Goal: Task Accomplishment & Management: Complete application form

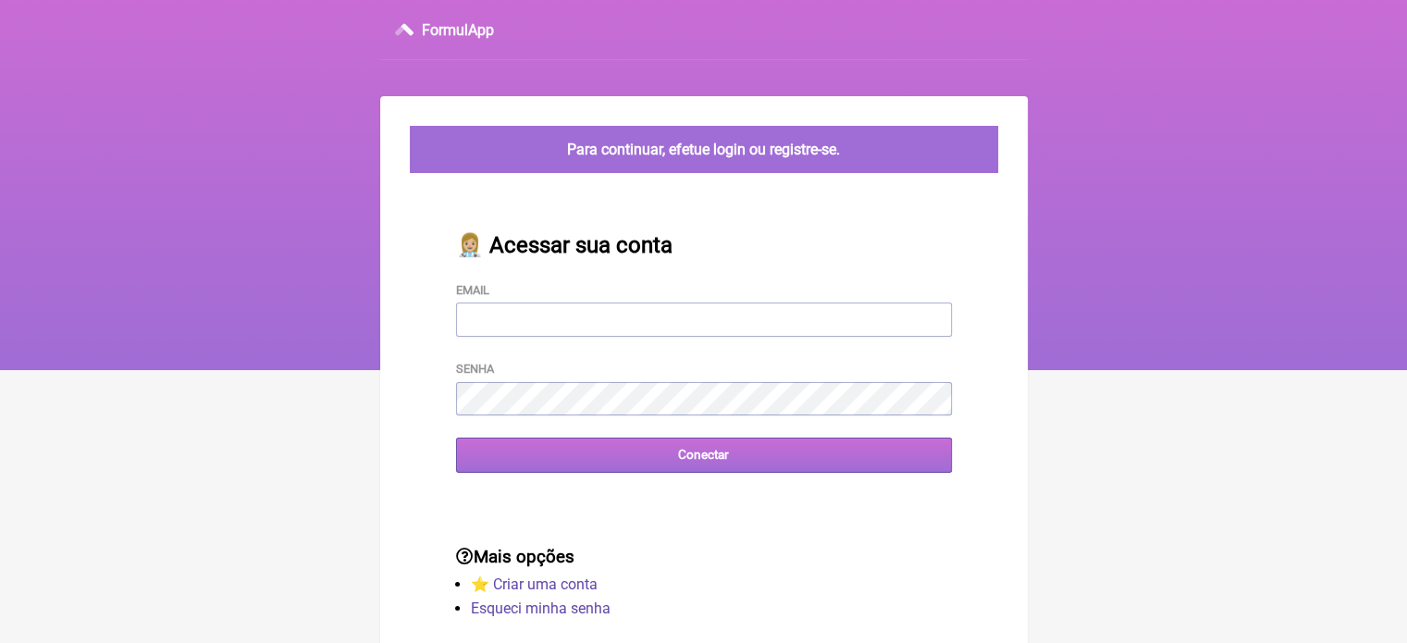
type input "vini_paschoal@yahoo.com.br"
click at [679, 469] on input "Conectar" at bounding box center [704, 455] width 496 height 34
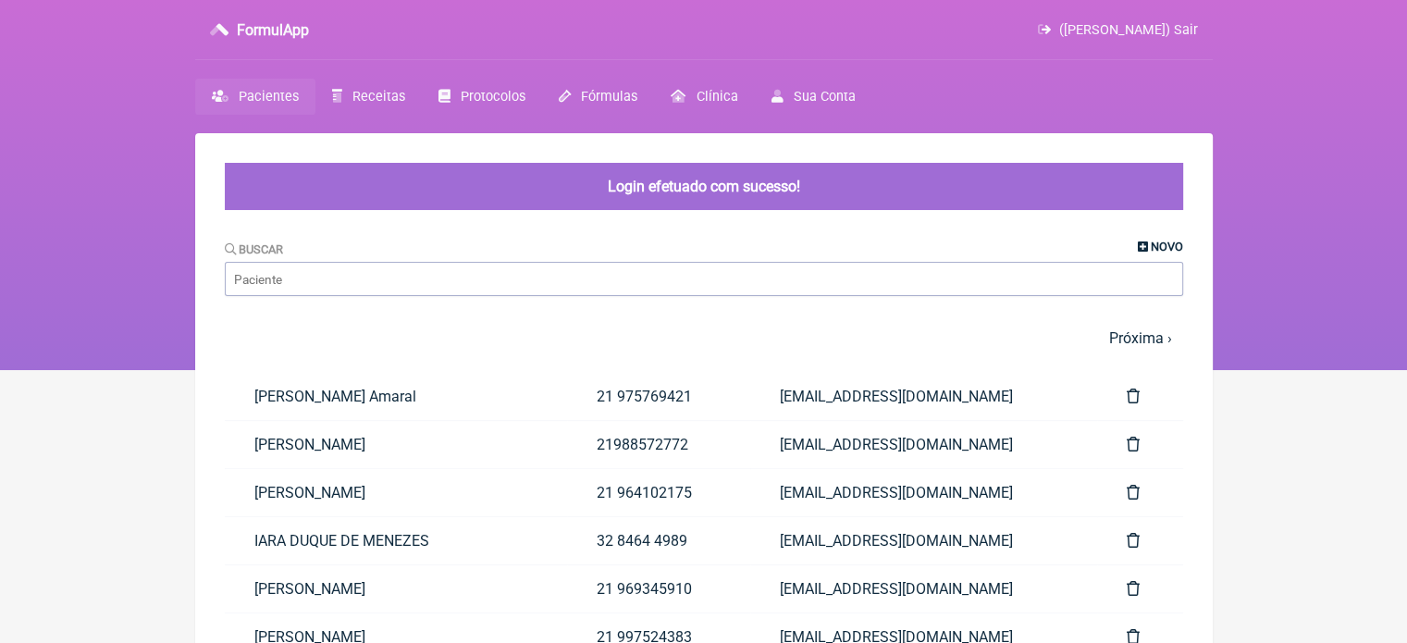
click at [1148, 244] on link "Novo" at bounding box center [1160, 247] width 45 height 14
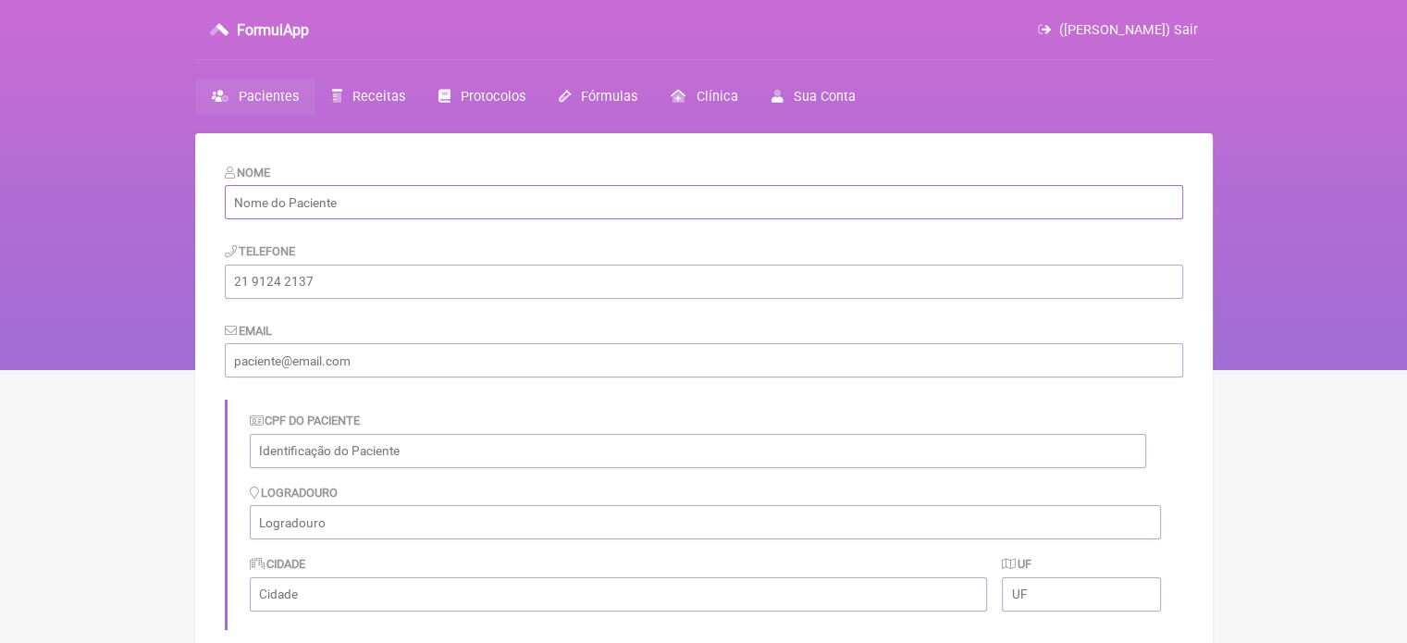
click at [630, 186] on input "text" at bounding box center [704, 202] width 958 height 34
type input "[PERSON_NAME]"
click at [378, 286] on input "tel" at bounding box center [704, 282] width 958 height 34
type input "21999213506"
click at [368, 81] on link "Receitas" at bounding box center [368, 97] width 106 height 36
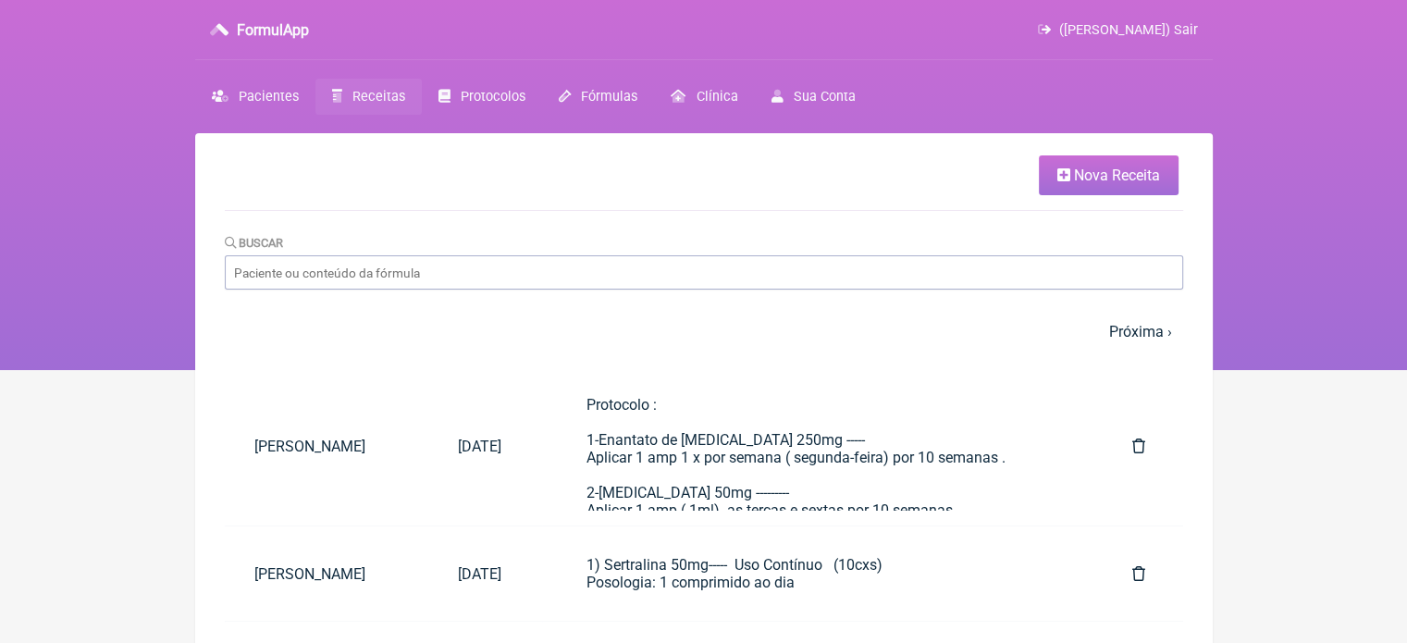
click at [1120, 178] on span "Nova Receita" at bounding box center [1117, 175] width 86 height 18
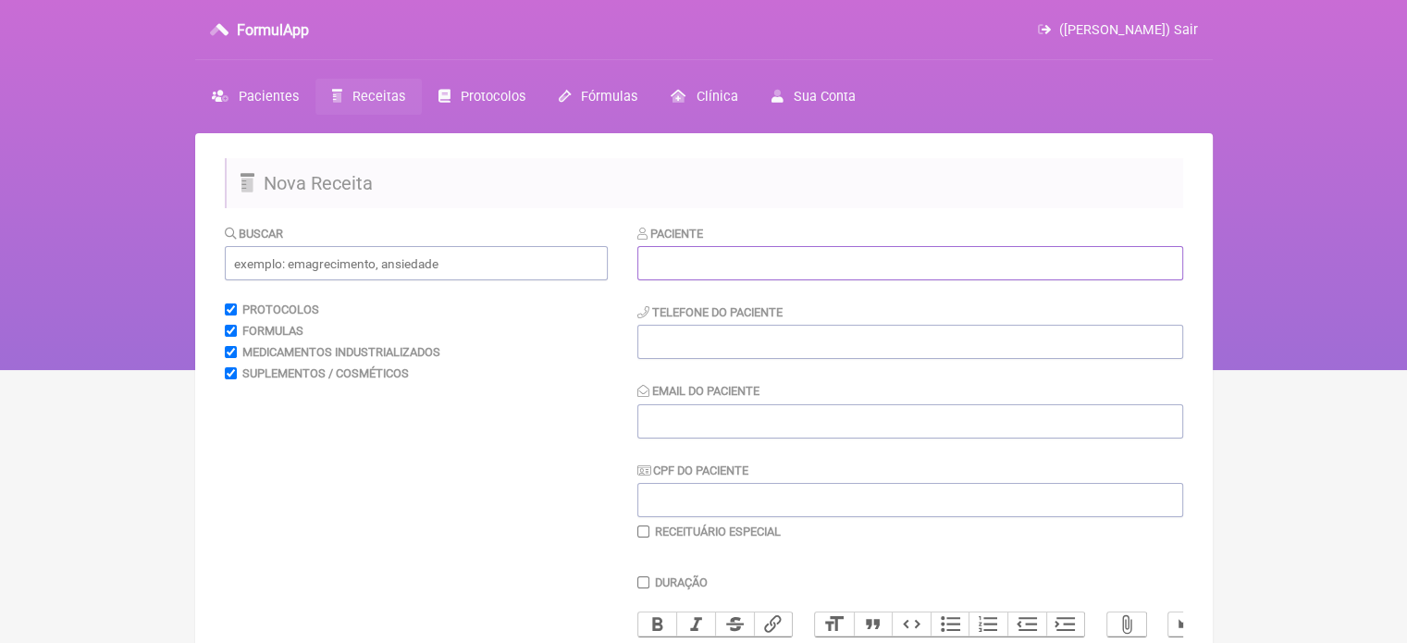
click at [738, 264] on input "text" at bounding box center [910, 263] width 546 height 34
type input "J"
type input "j"
type input "[PERSON_NAME]"
click at [675, 335] on input "tel" at bounding box center [910, 342] width 546 height 34
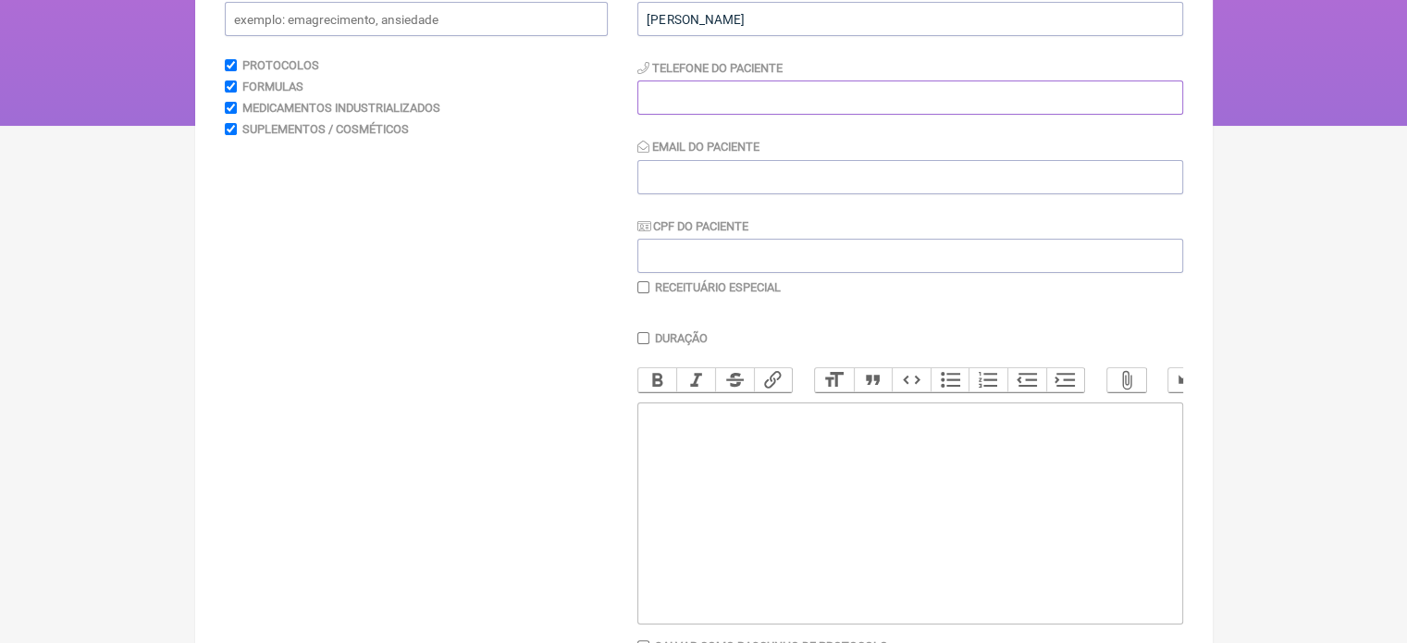
scroll to position [281, 0]
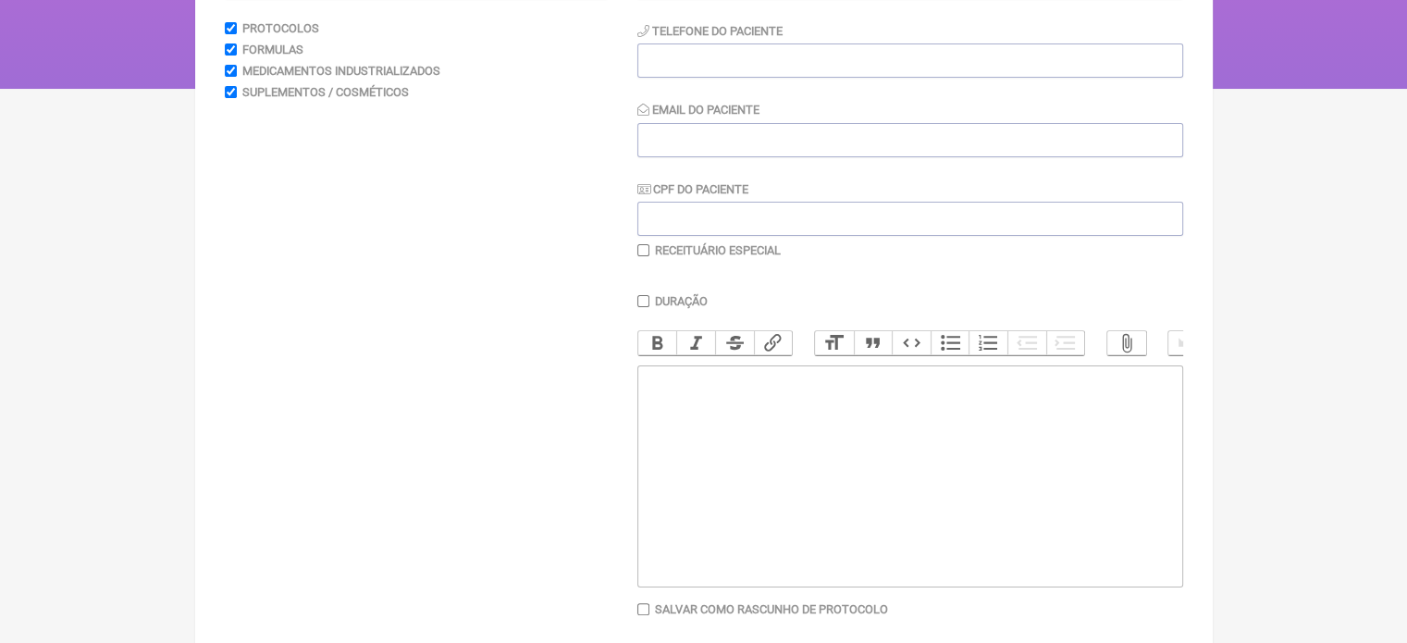
click at [703, 524] on trix-editor at bounding box center [910, 476] width 546 height 222
click at [670, 404] on trix-editor "1) solicito Doppler" at bounding box center [910, 476] width 546 height 222
click at [810, 389] on div "1) Solicito Doppler" at bounding box center [909, 381] width 525 height 18
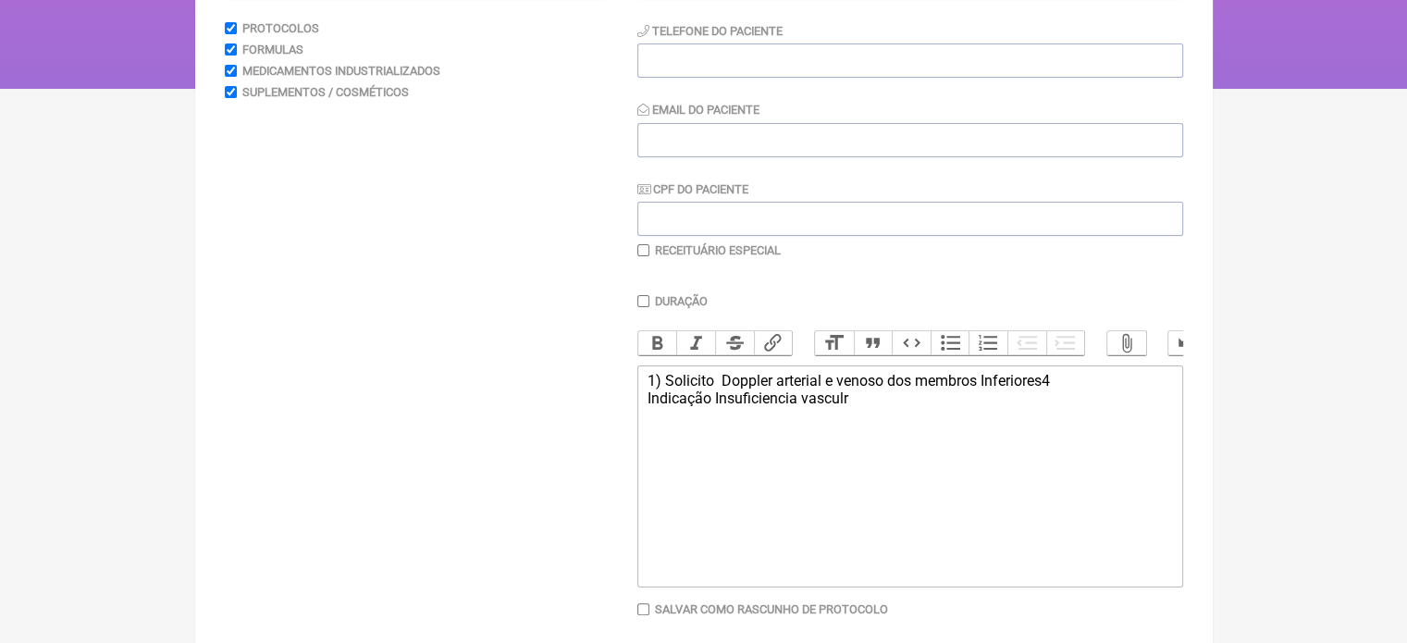
click at [1058, 396] on div "1) Solicito Doppler arterial e venoso dos membros Inferiores4 Indicação Insufic…" at bounding box center [909, 389] width 525 height 35
click at [868, 407] on div "1) Solicito Doppler arterial e venoso dos membros Inferiores Indicação Insufici…" at bounding box center [909, 389] width 525 height 35
click at [783, 394] on div "1) Solicito Doppler arterial e venoso dos membros Inferiores Indicação Insufici…" at bounding box center [909, 389] width 525 height 35
click at [847, 390] on div "1) Solicito Doppler Arterial e venoso dos membros Inferiores Indicação Insufici…" at bounding box center [909, 389] width 525 height 35
click at [808, 404] on div "1) Solicito Doppler Arterial e Venoso dos membros Inferiores Indicação Insufici…" at bounding box center [909, 389] width 525 height 35
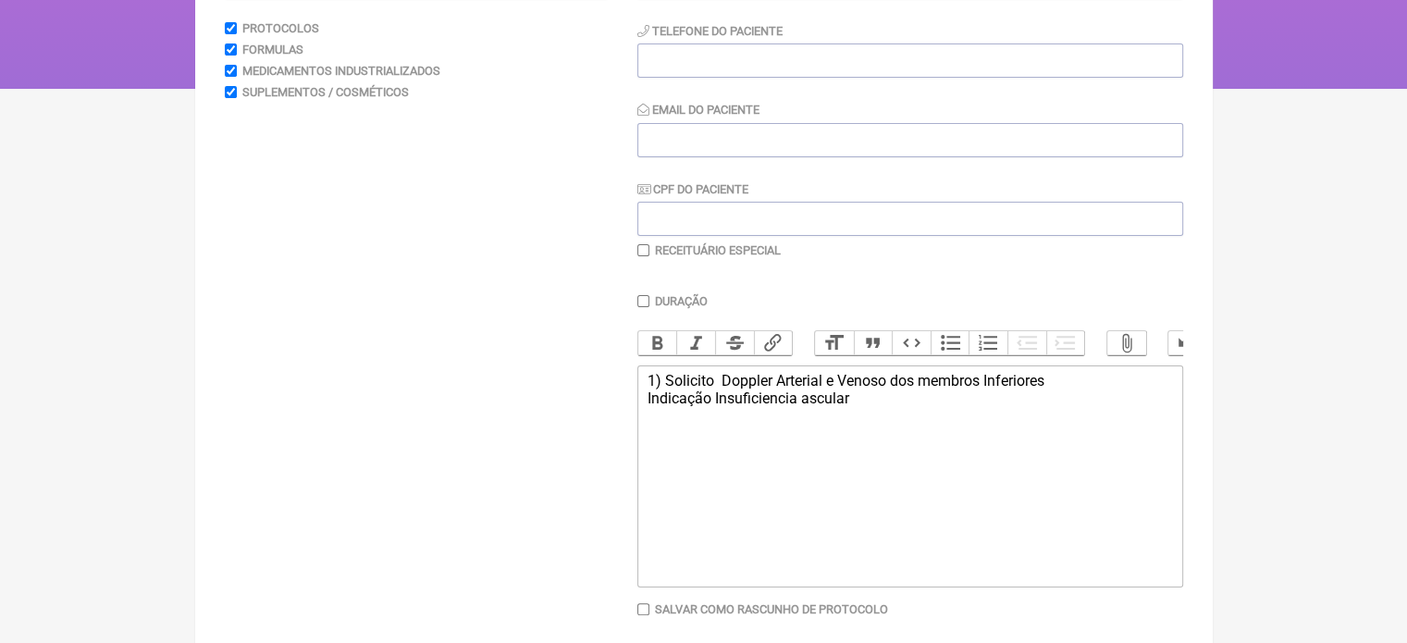
type trix-editor "<div>1) Solicito&nbsp; Doppler Arterial e Venoso dos membros Inferiores<br>Indi…"
click at [673, 217] on input "CPF do Paciente" at bounding box center [910, 219] width 546 height 34
click at [664, 214] on input "388411.007-10" at bounding box center [910, 219] width 546 height 34
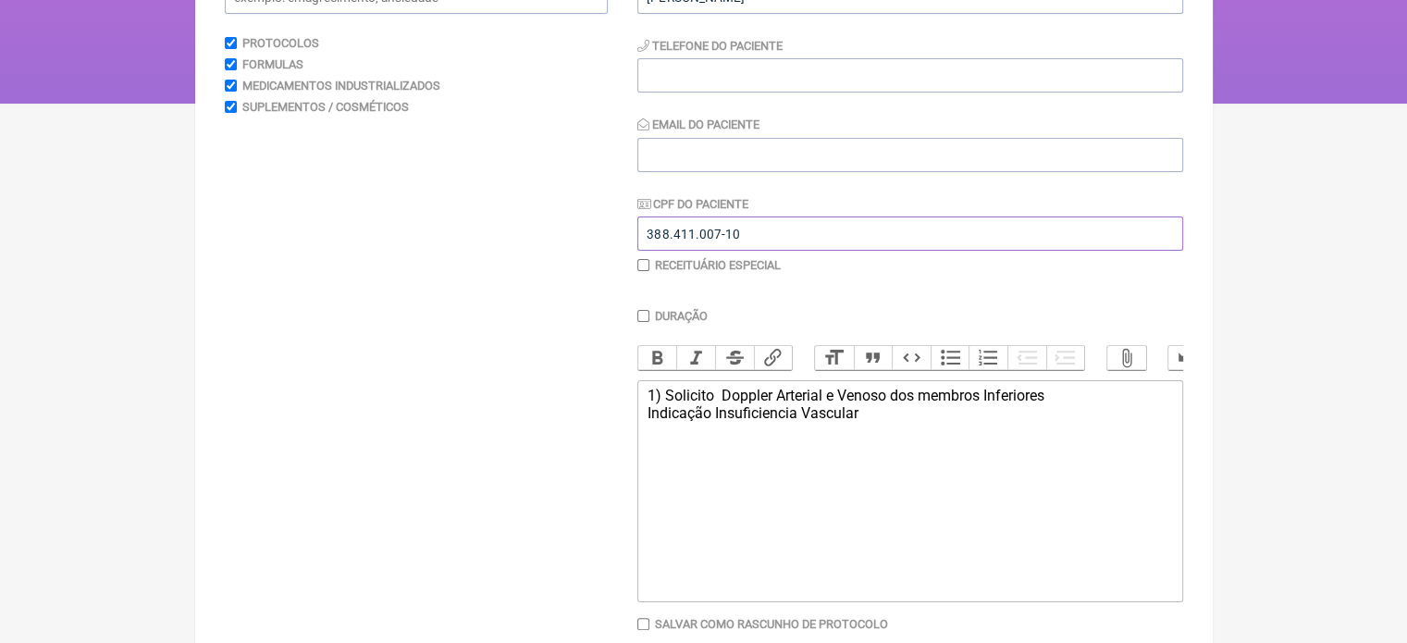
scroll to position [0, 0]
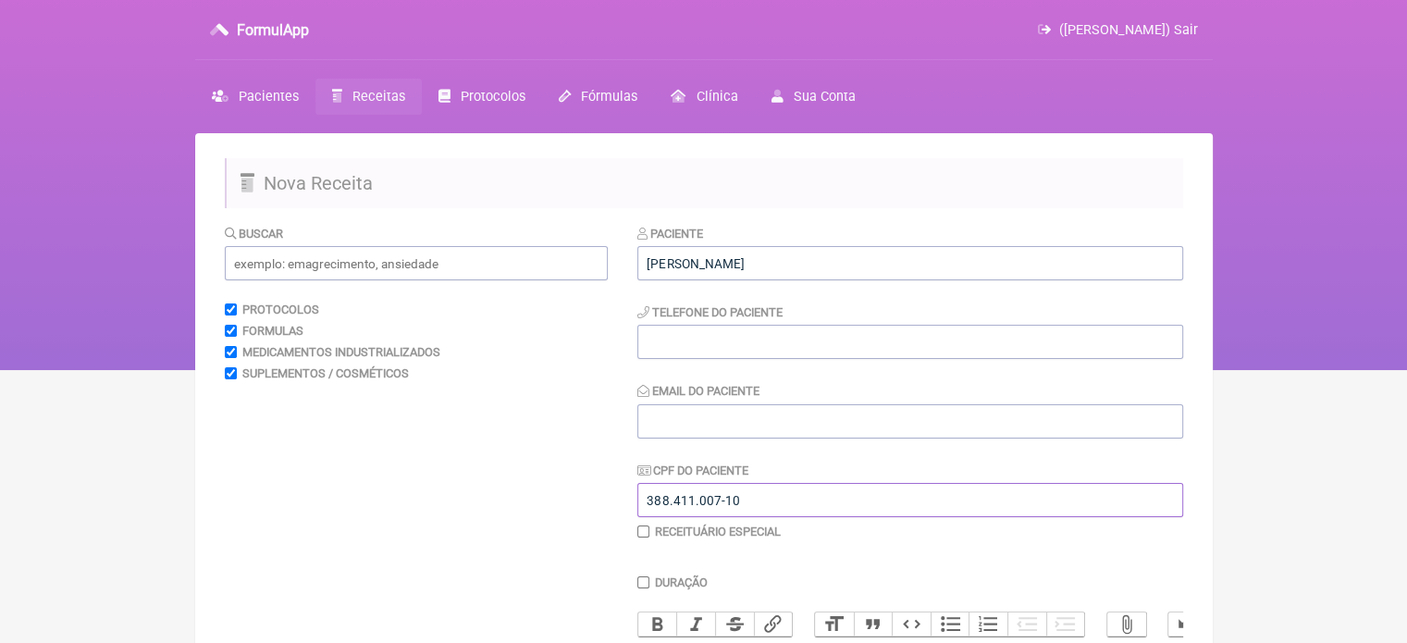
drag, startPoint x: 664, startPoint y: 214, endPoint x: 699, endPoint y: 399, distance: 188.3
click at [699, 399] on div "Paciente Jane Maria de Freitas Cavalheiro Telefone do Paciente Email do Pacient…" at bounding box center [910, 381] width 546 height 315
type input "388.411.007-10"
click at [703, 341] on input "tel" at bounding box center [910, 342] width 546 height 34
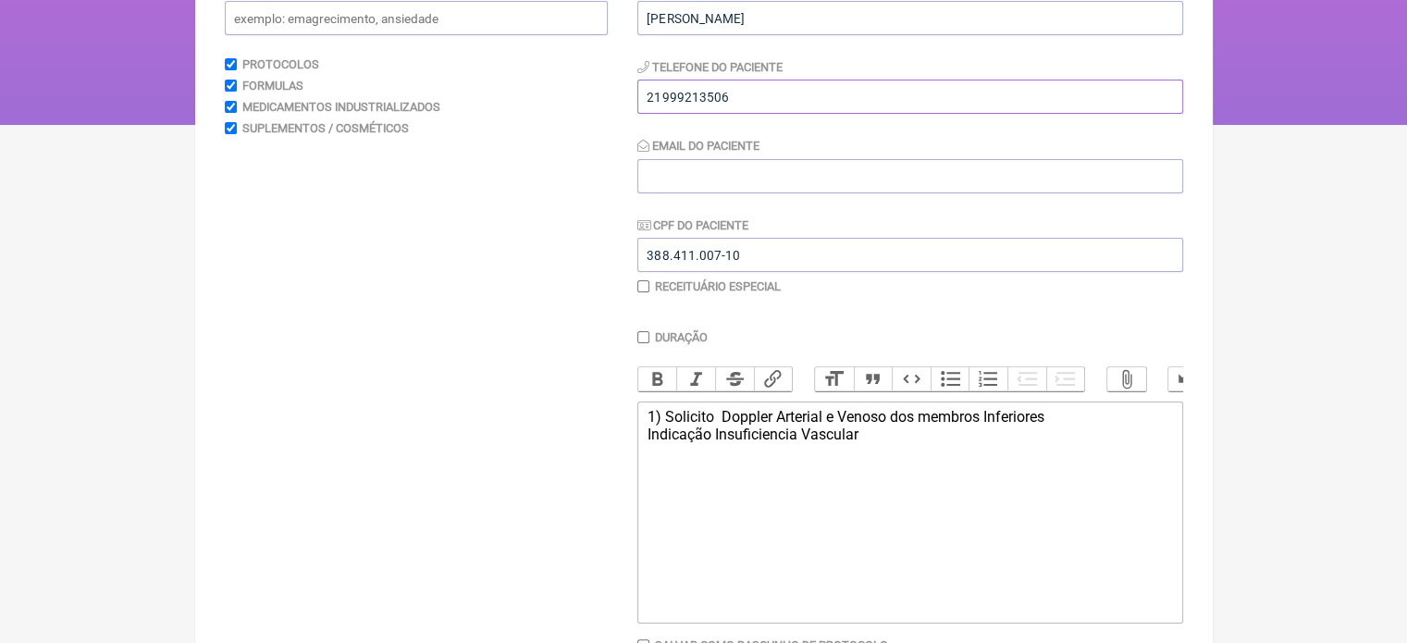
scroll to position [250, 0]
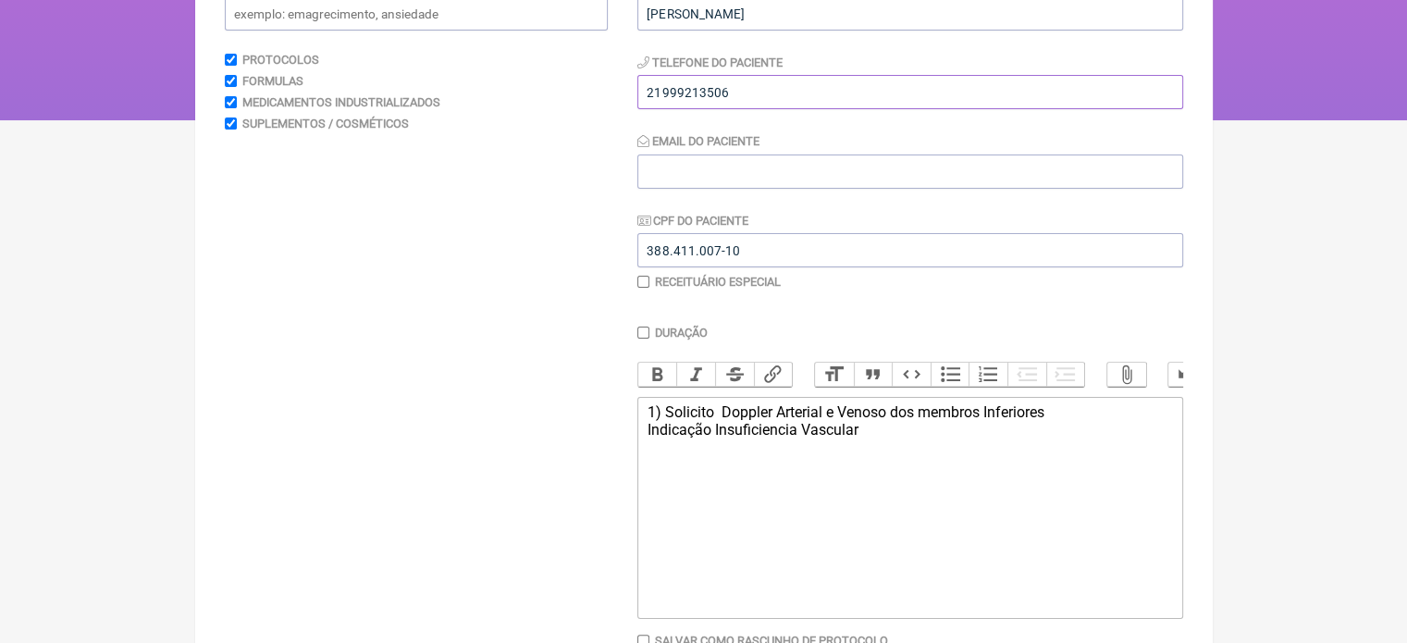
type input "21999213506"
click at [887, 455] on trix-editor "1) Solicito Doppler Arterial e Venoso dos membros Inferiores Indicação Insufici…" at bounding box center [910, 508] width 546 height 222
click at [1059, 424] on div "1) Solicito Doppler Arterial e Venoso dos membros Inferiores Indicação Insufici…" at bounding box center [909, 420] width 525 height 35
click at [646, 440] on trix-editor "1) Solicito Doppler Arterial e Venoso dos membros Inferiores Indicação Insufici…" at bounding box center [910, 508] width 546 height 222
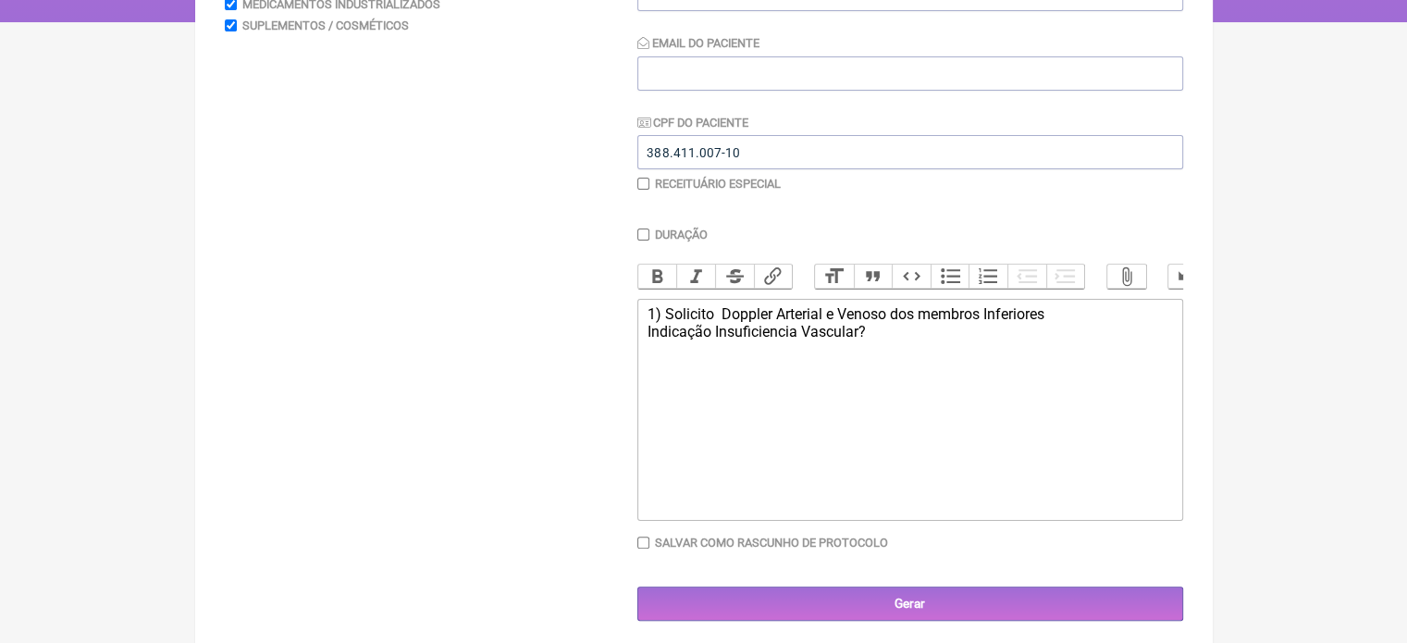
scroll to position [222, 0]
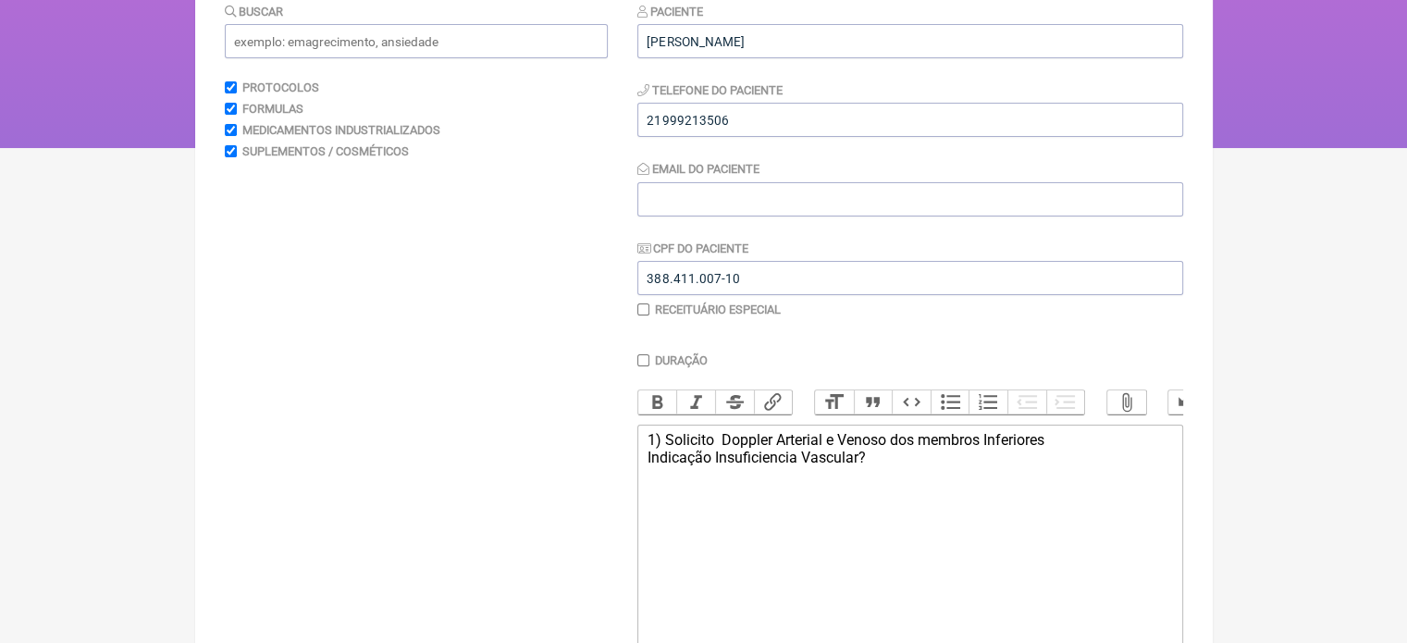
click at [775, 466] on div "1) Solicito Doppler Arterial e Venoso dos membros Inferiores Indicação Insufici…" at bounding box center [909, 448] width 525 height 35
type trix-editor "<div>1) Solicito&nbsp; Doppler Arterial e Venoso dos membros Inferiores&nbsp;&n…"
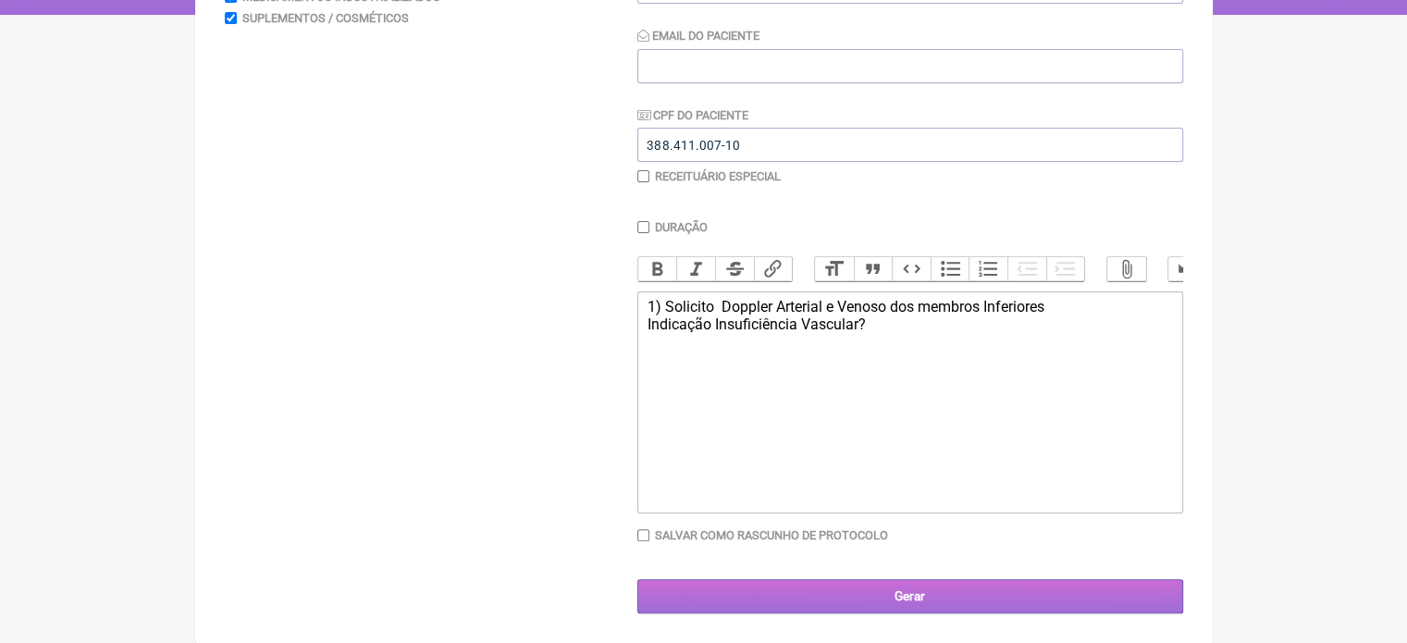
click at [1014, 597] on input "Gerar" at bounding box center [910, 596] width 546 height 34
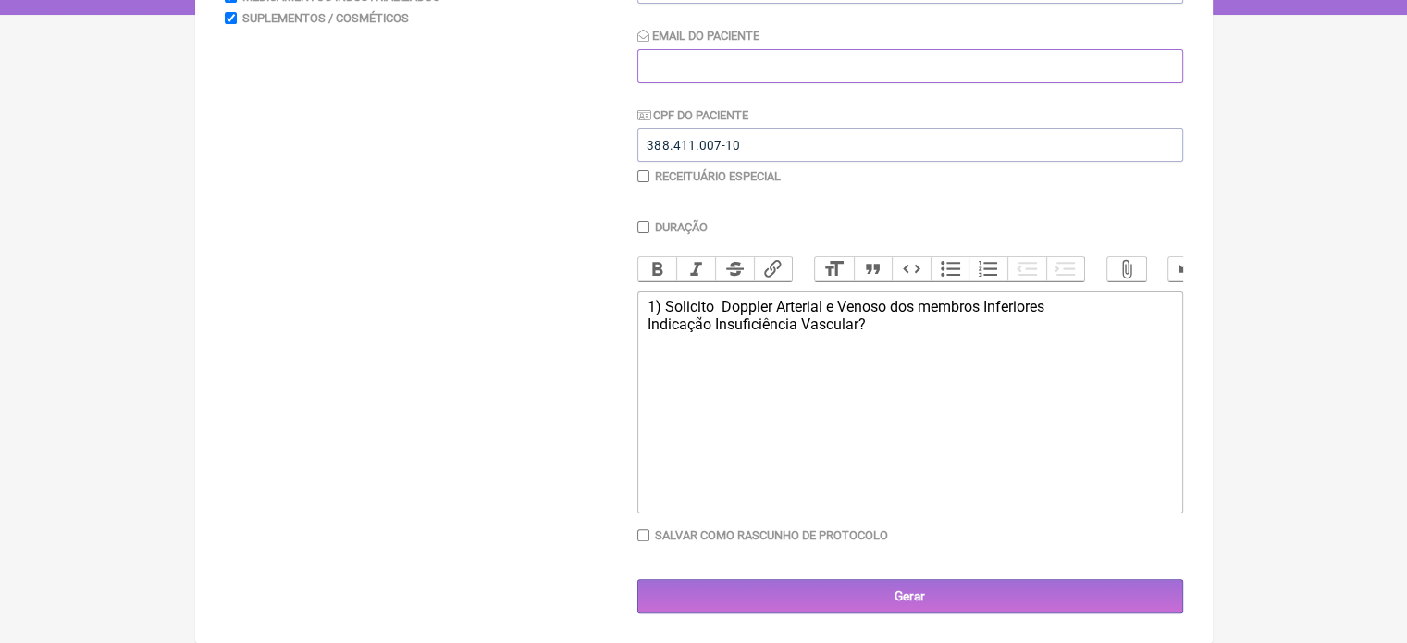
click at [673, 49] on input "Email do Paciente" at bounding box center [910, 66] width 546 height 34
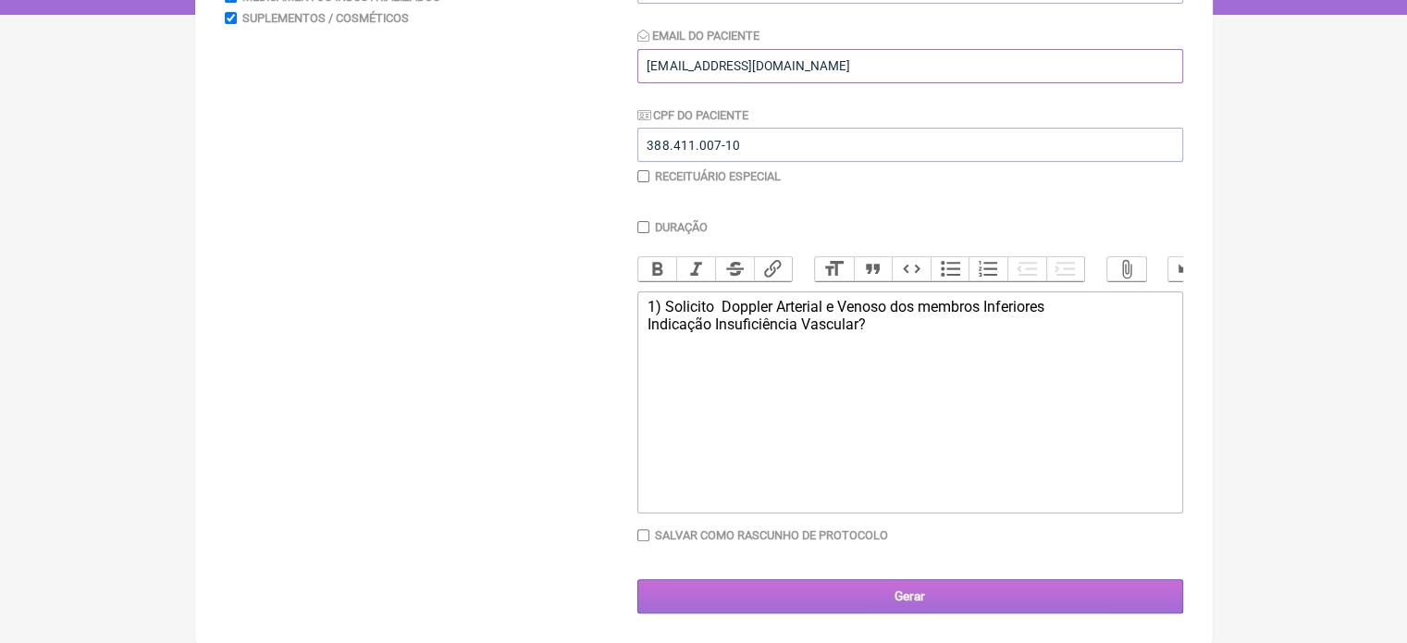
type input "clinicasaymed@gmail.com"
click at [939, 586] on input "Gerar" at bounding box center [910, 596] width 546 height 34
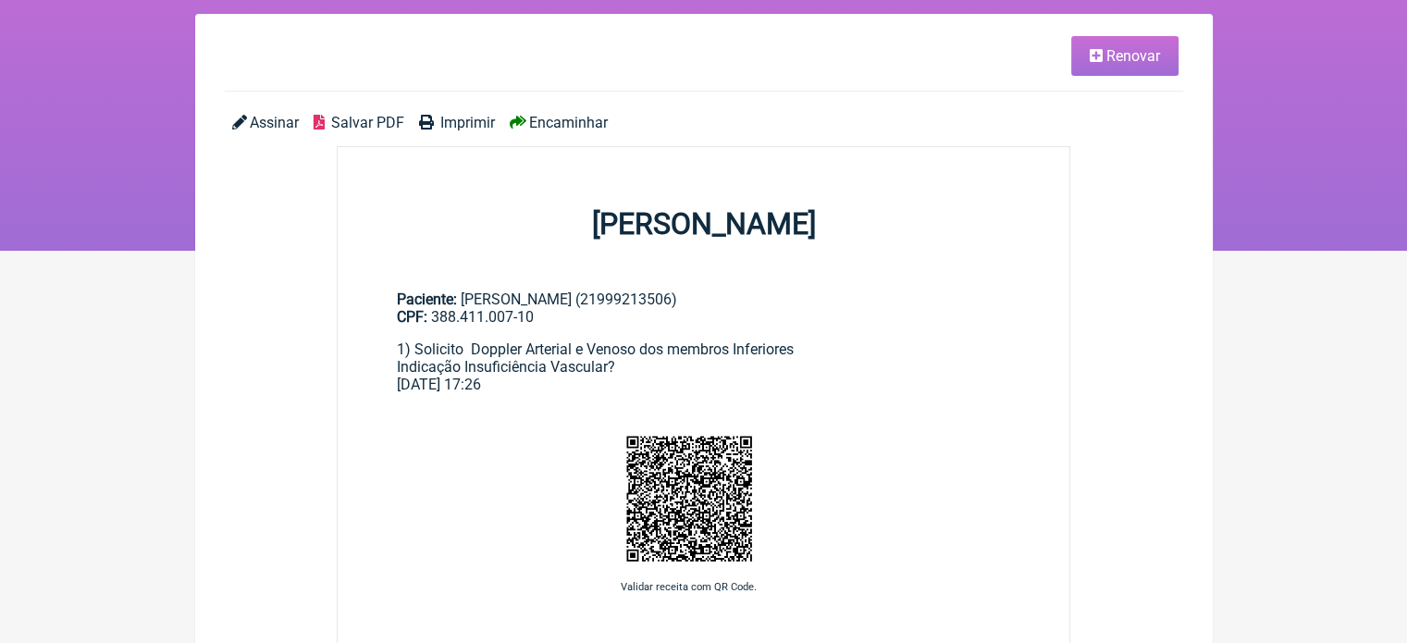
scroll to position [121, 0]
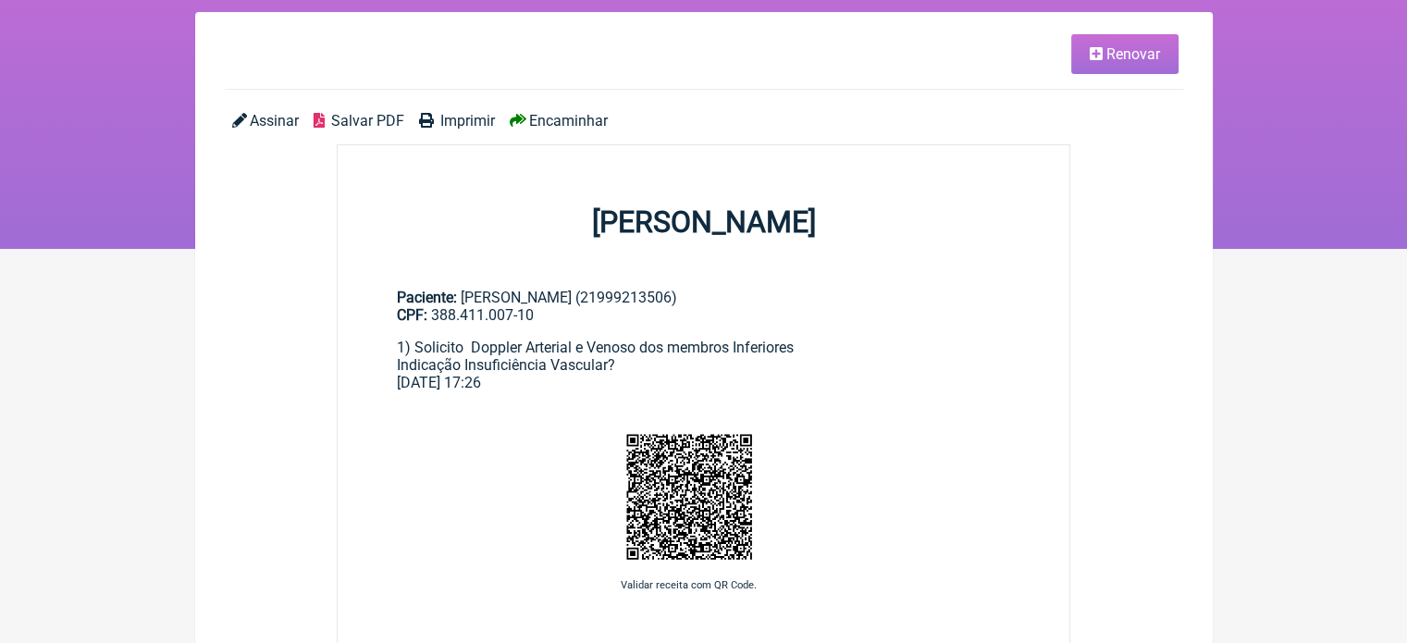
click at [548, 114] on span "Encaminhar" at bounding box center [568, 121] width 79 height 18
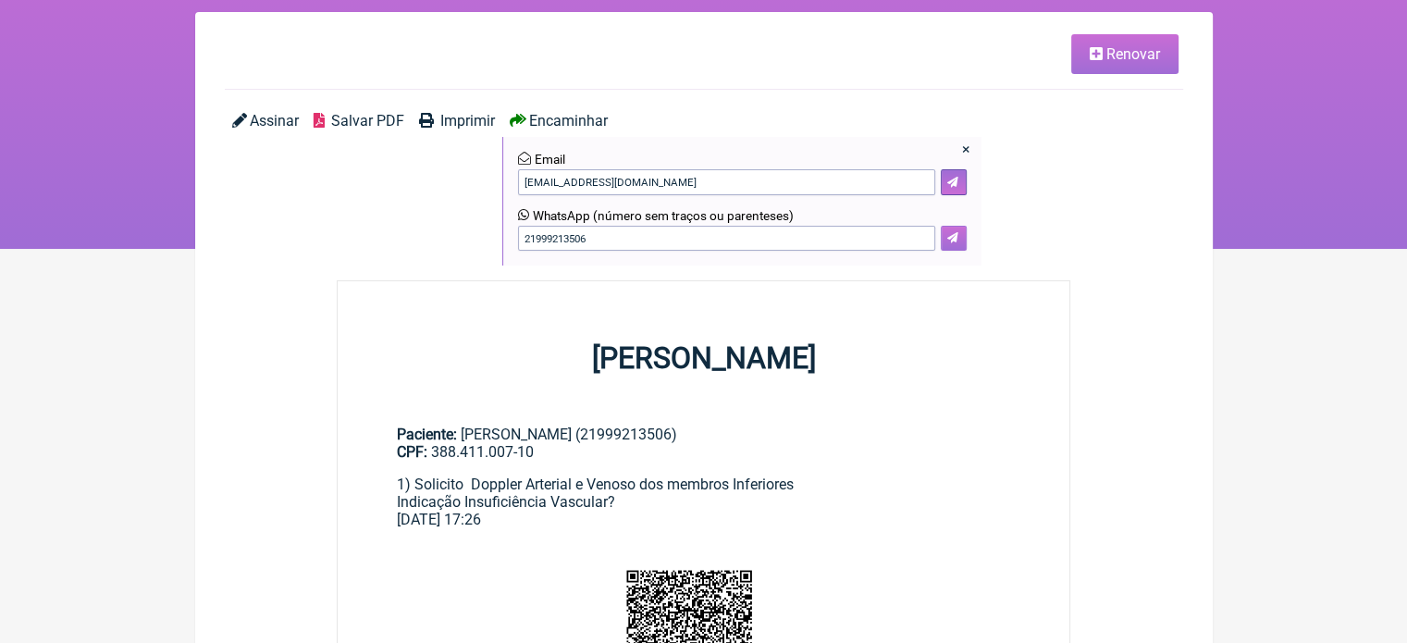
click at [962, 240] on button at bounding box center [954, 239] width 26 height 26
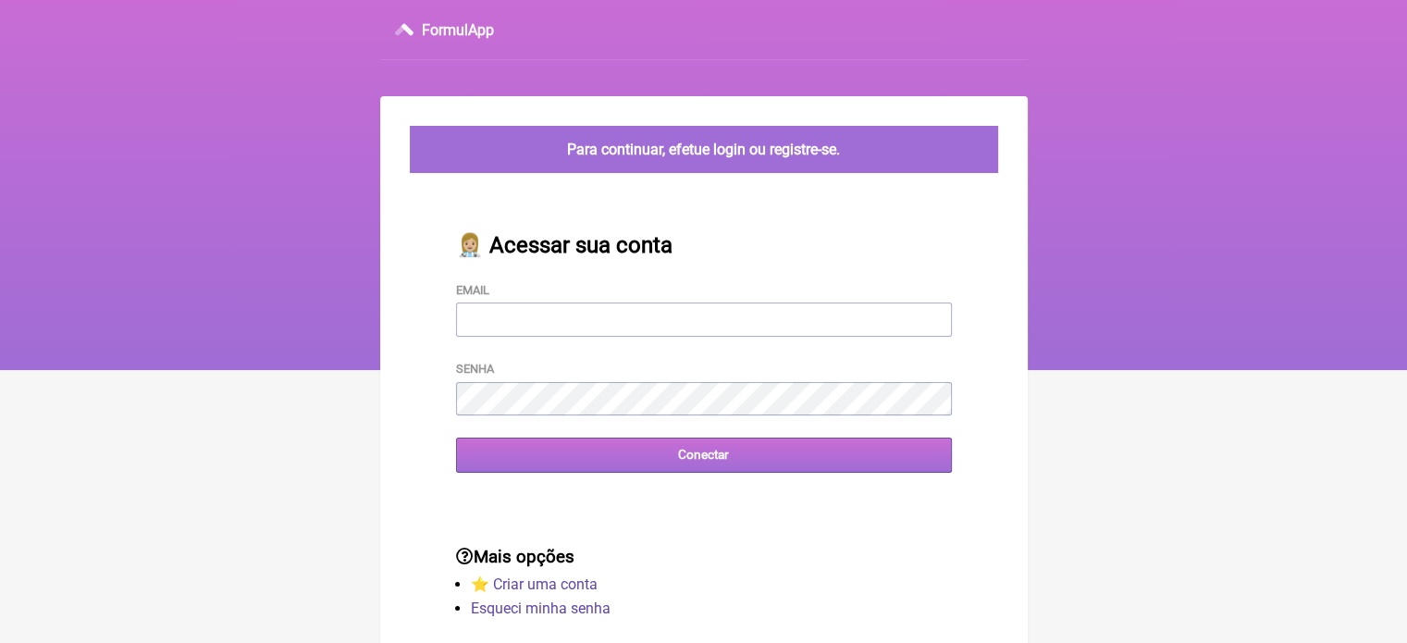
type input "vini_paschoal@yahoo.com.br"
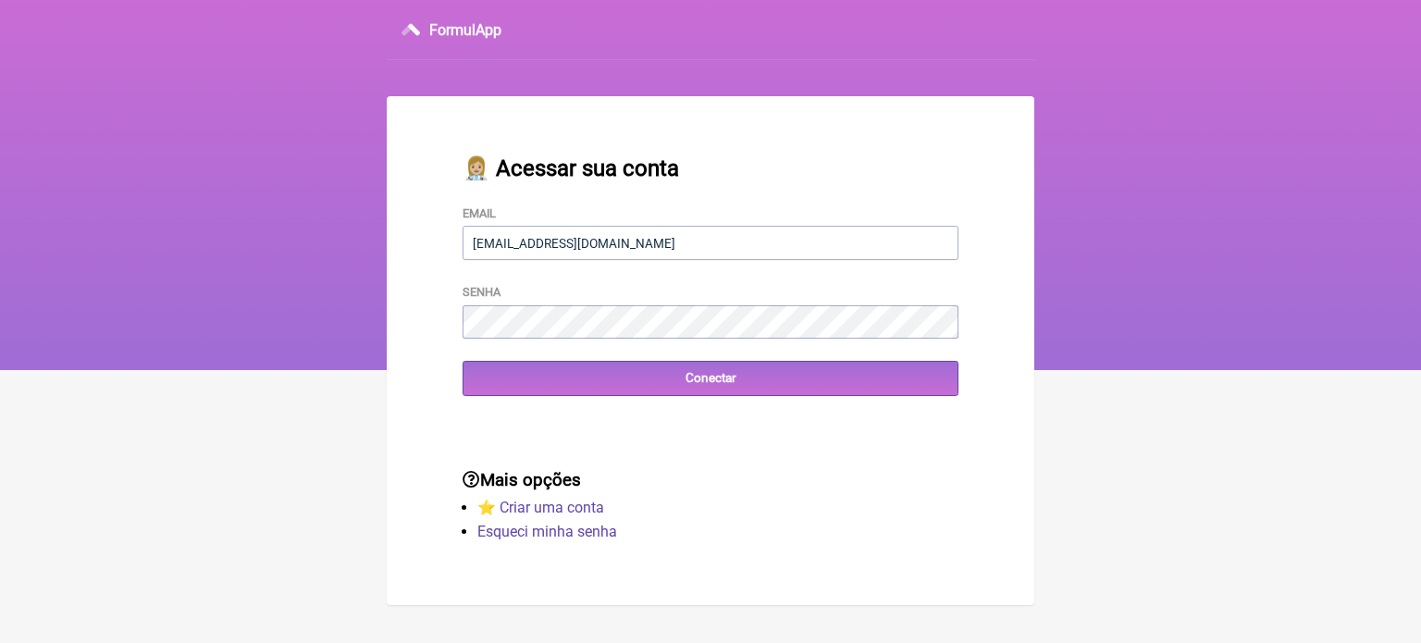
drag, startPoint x: 647, startPoint y: 462, endPoint x: 1420, endPoint y: 311, distance: 787.8
click at [1406, 311] on nav "FormulApp" at bounding box center [710, 185] width 1421 height 370
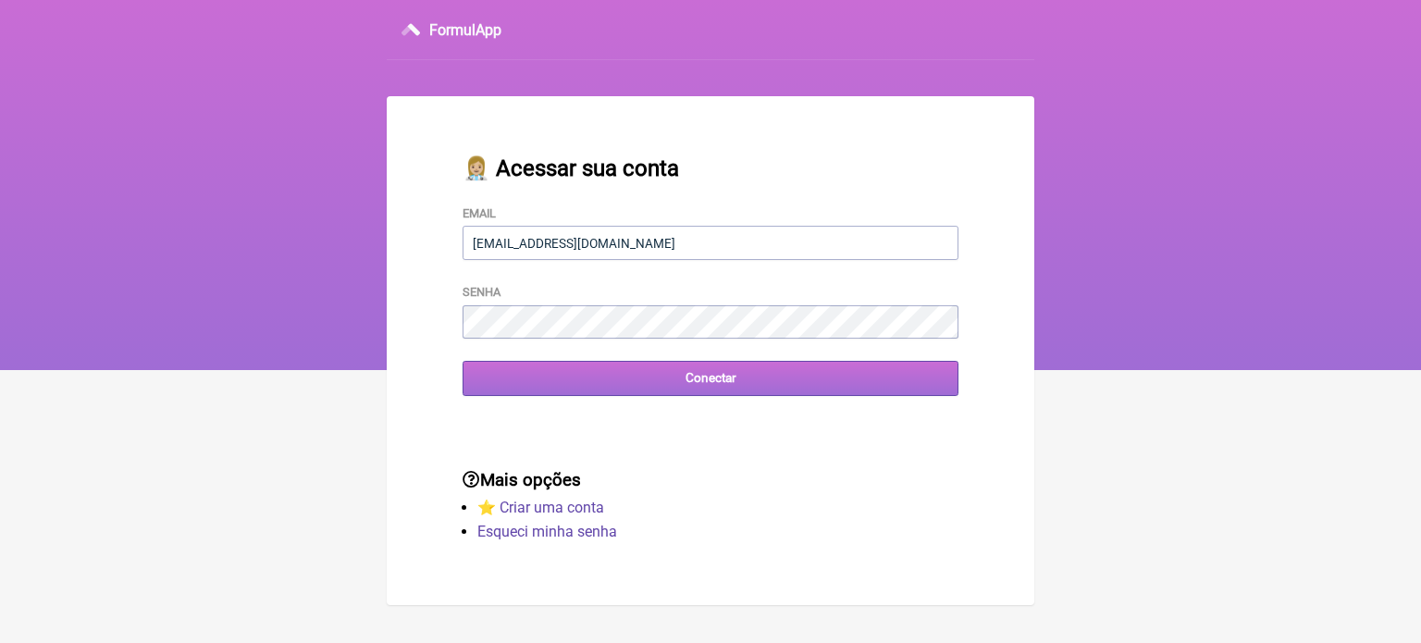
click at [770, 395] on input "Conectar" at bounding box center [710, 378] width 496 height 34
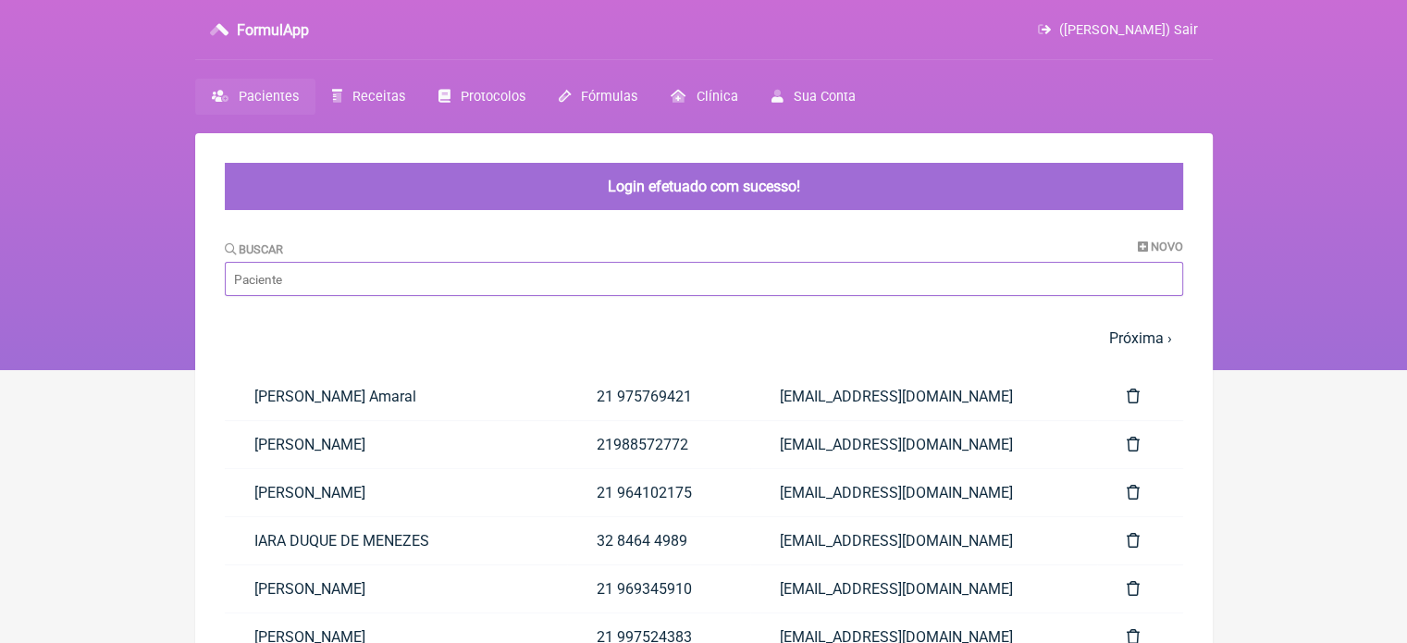
click at [444, 284] on input "Buscar" at bounding box center [704, 279] width 958 height 34
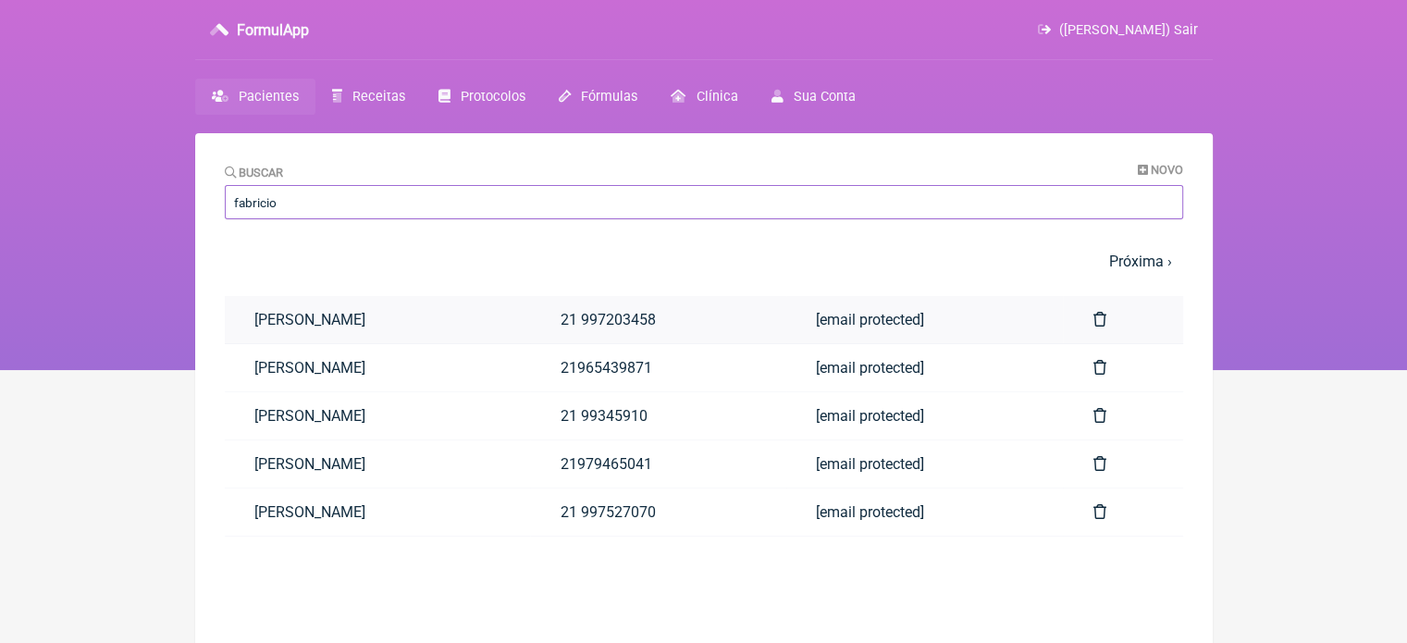
type input "fabricio"
click at [429, 315] on link "[PERSON_NAME]" at bounding box center [378, 319] width 306 height 47
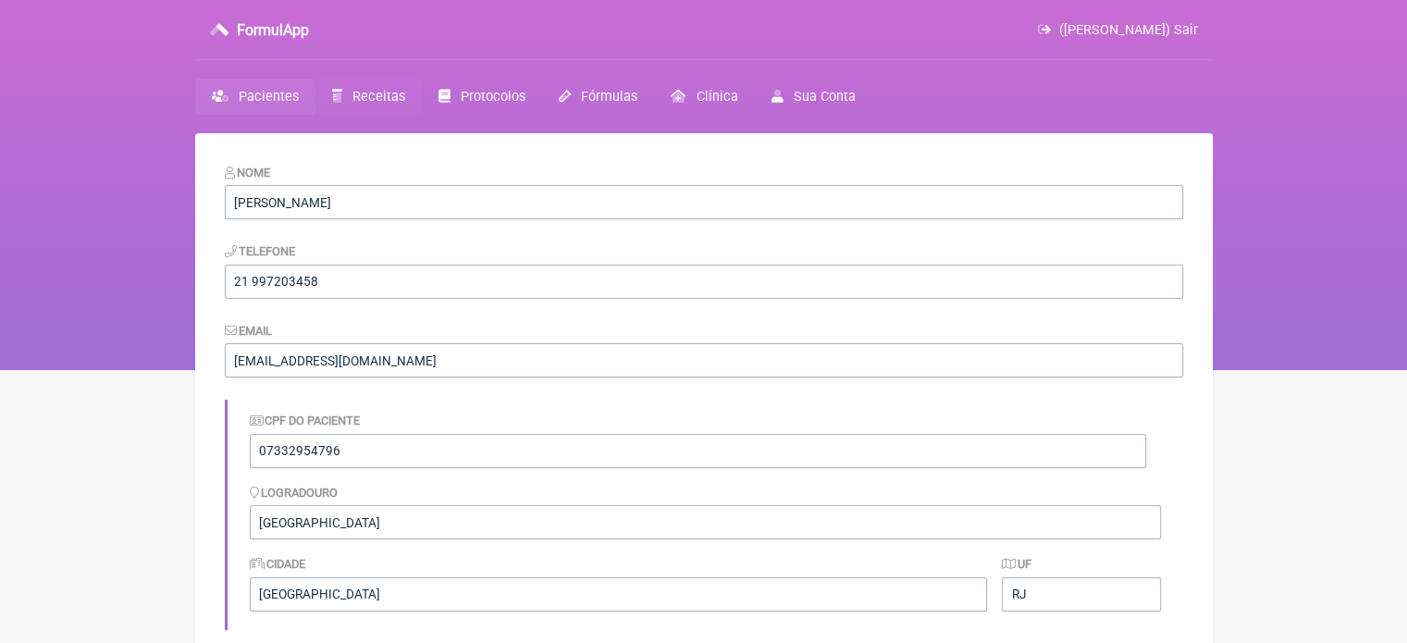
click at [347, 91] on link "Receitas" at bounding box center [368, 97] width 106 height 36
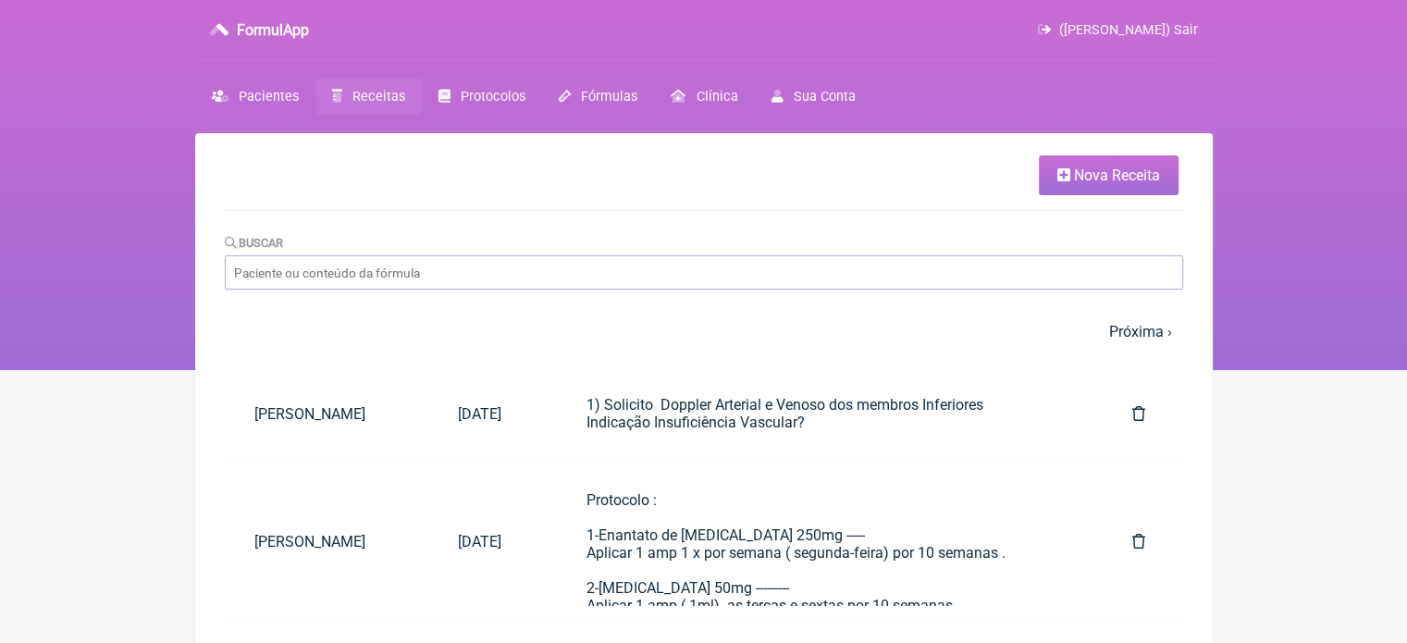
scroll to position [6, 0]
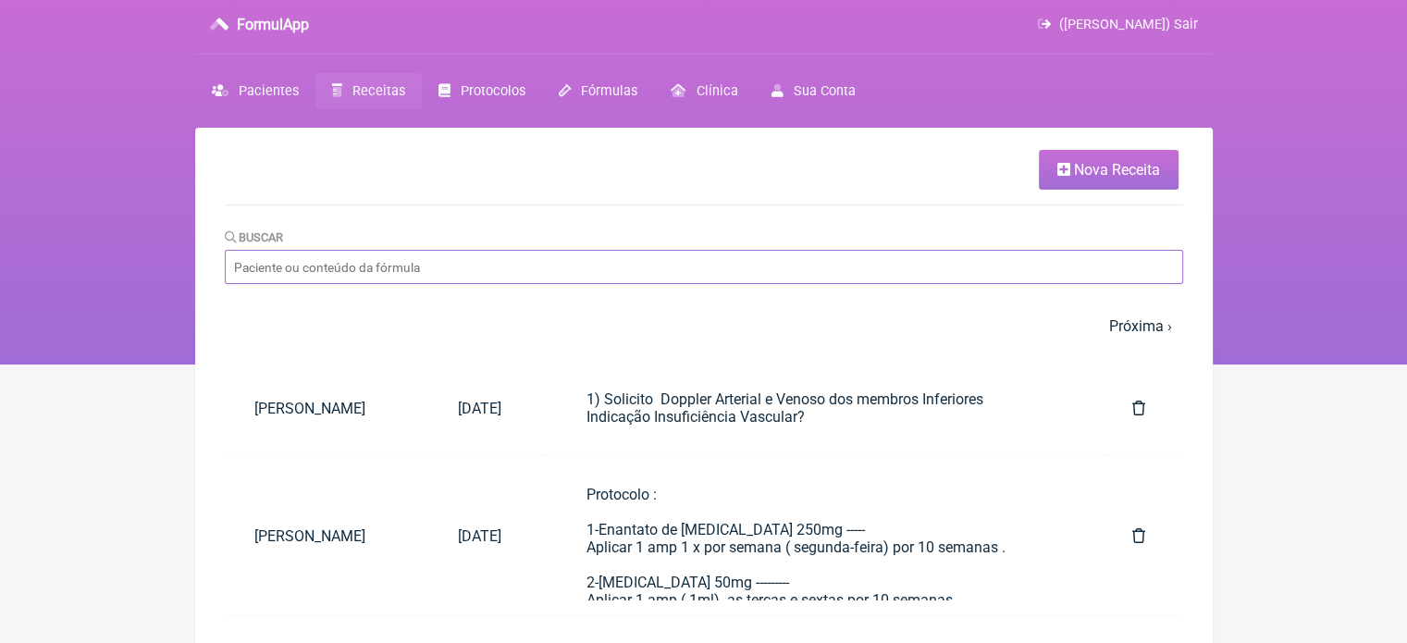
click at [716, 263] on input "Buscar" at bounding box center [704, 267] width 958 height 34
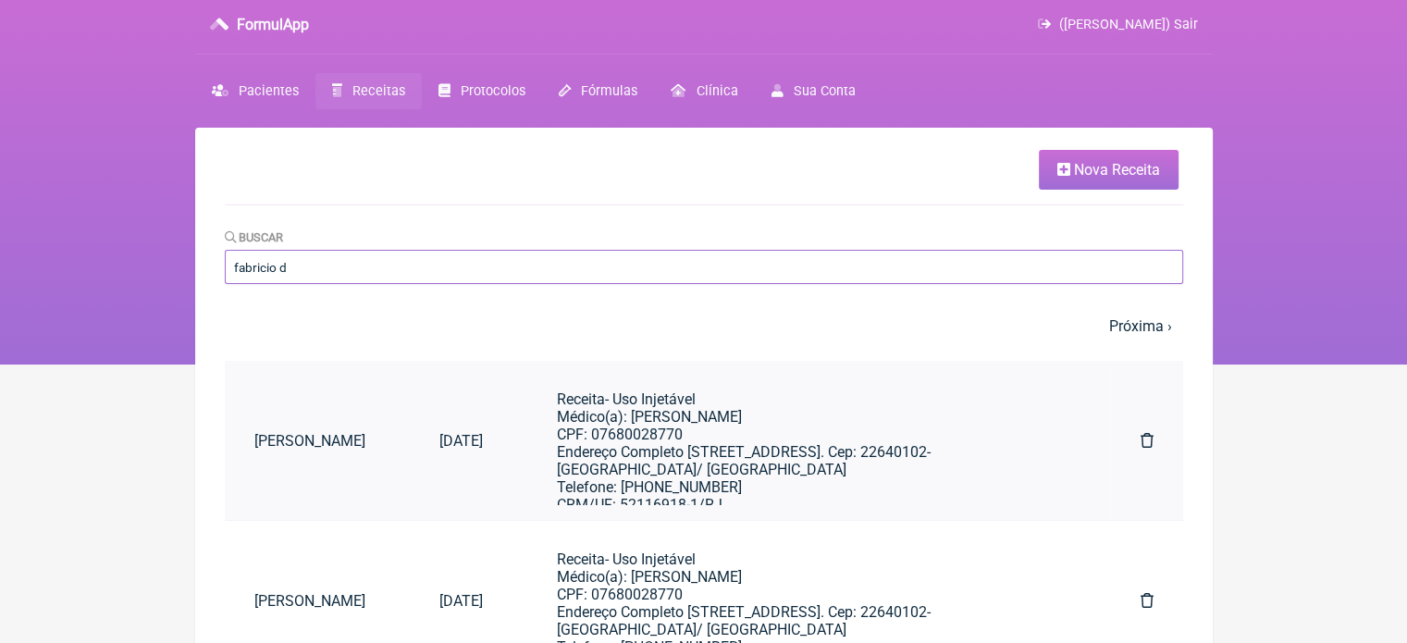
type input "fabricio d"
click at [847, 425] on div "Receita- Uso Injetável Médico(a): [PERSON_NAME] CPF: 07680028770 Endereço Compl…" at bounding box center [812, 539] width 510 height 299
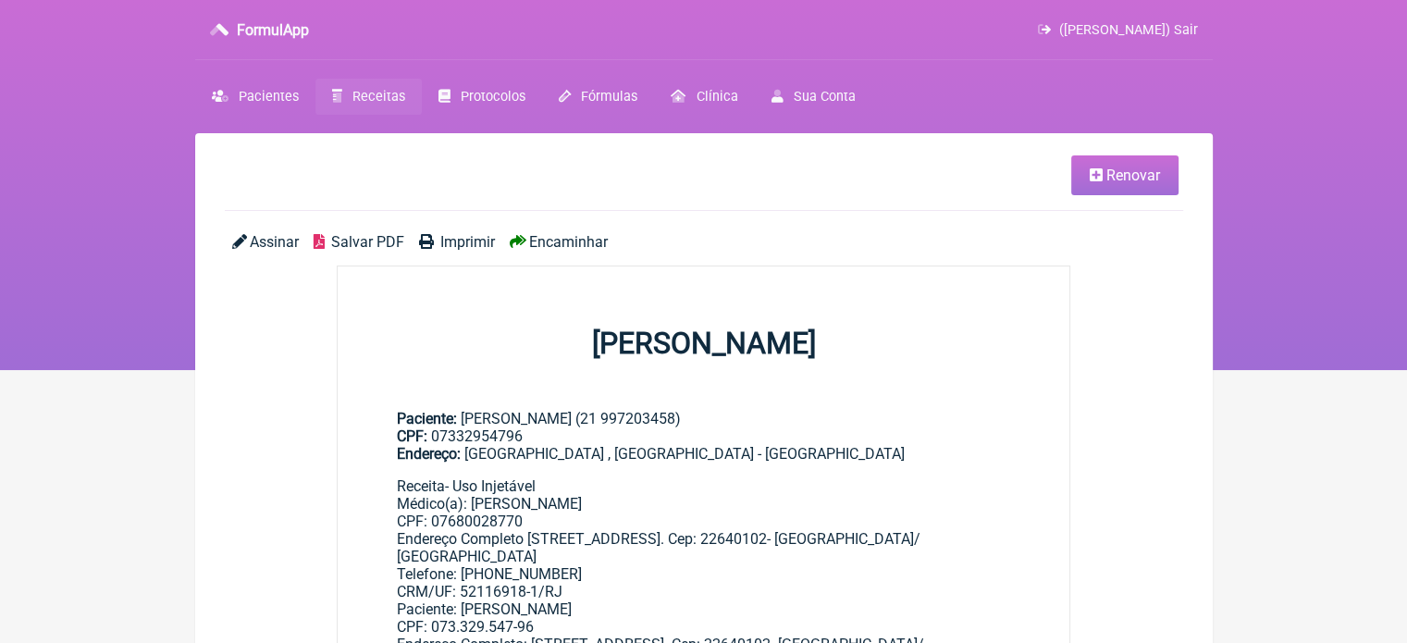
click at [847, 425] on div "Paciente: [PERSON_NAME] (21 997203458) CPF: 07332954796 Endereço: [GEOGRAPHIC_D…" at bounding box center [704, 436] width 614 height 53
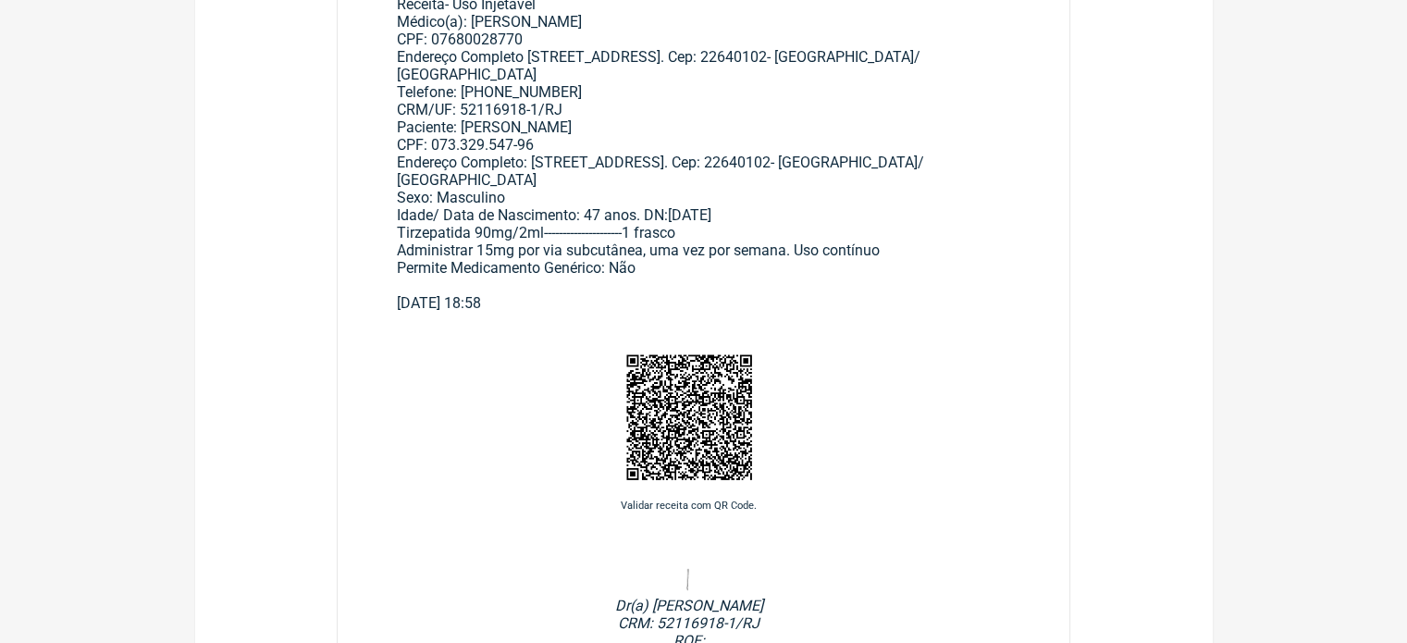
scroll to position [492, 0]
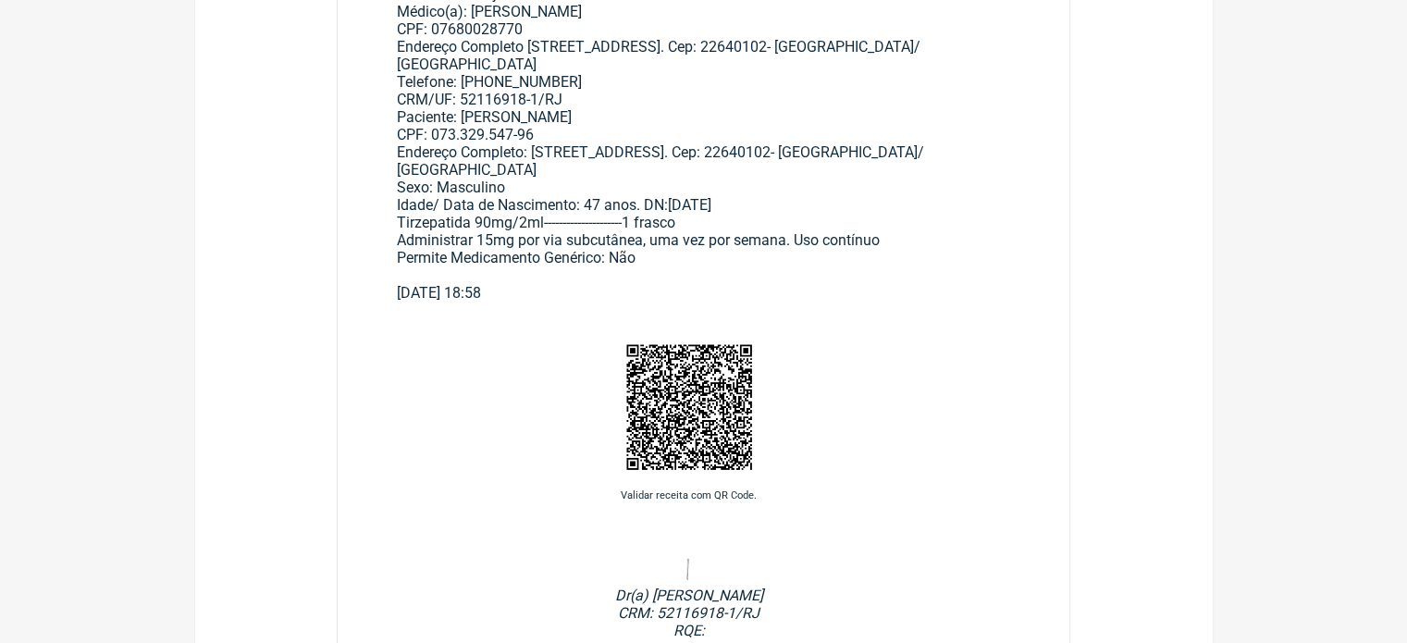
click at [538, 224] on div "Receita- Uso Injetável Médico(a): [PERSON_NAME] CPF: 07680028770 Endereço Compl…" at bounding box center [704, 134] width 614 height 299
click at [528, 226] on div "Receita- Uso Injetável Médico(a): [PERSON_NAME] CPF: 07680028770 Endereço Compl…" at bounding box center [704, 134] width 614 height 299
click at [572, 220] on div "Receita- Uso Injetável Médico(a): [PERSON_NAME] CPF: 07680028770 Endereço Compl…" at bounding box center [704, 134] width 614 height 299
click at [525, 218] on div "Receita- Uso Injetável Médico(a): [PERSON_NAME] CPF: 07680028770 Endereço Compl…" at bounding box center [704, 134] width 614 height 299
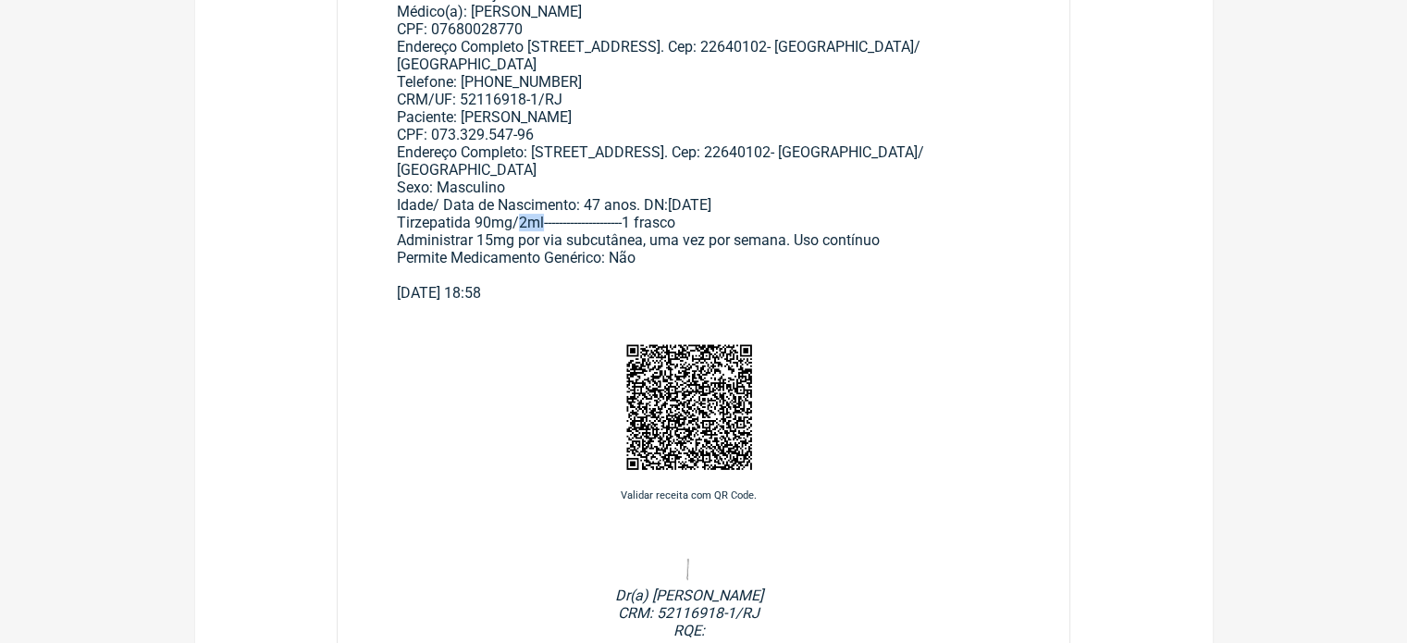
click at [525, 218] on div "Receita- Uso Injetável Médico(a): [PERSON_NAME] CPF: 07680028770 Endereço Compl…" at bounding box center [704, 134] width 614 height 299
click at [529, 231] on div "Receita- Uso Injetável Médico(a): [PERSON_NAME] CPF: 07680028770 Endereço Compl…" at bounding box center [704, 134] width 614 height 299
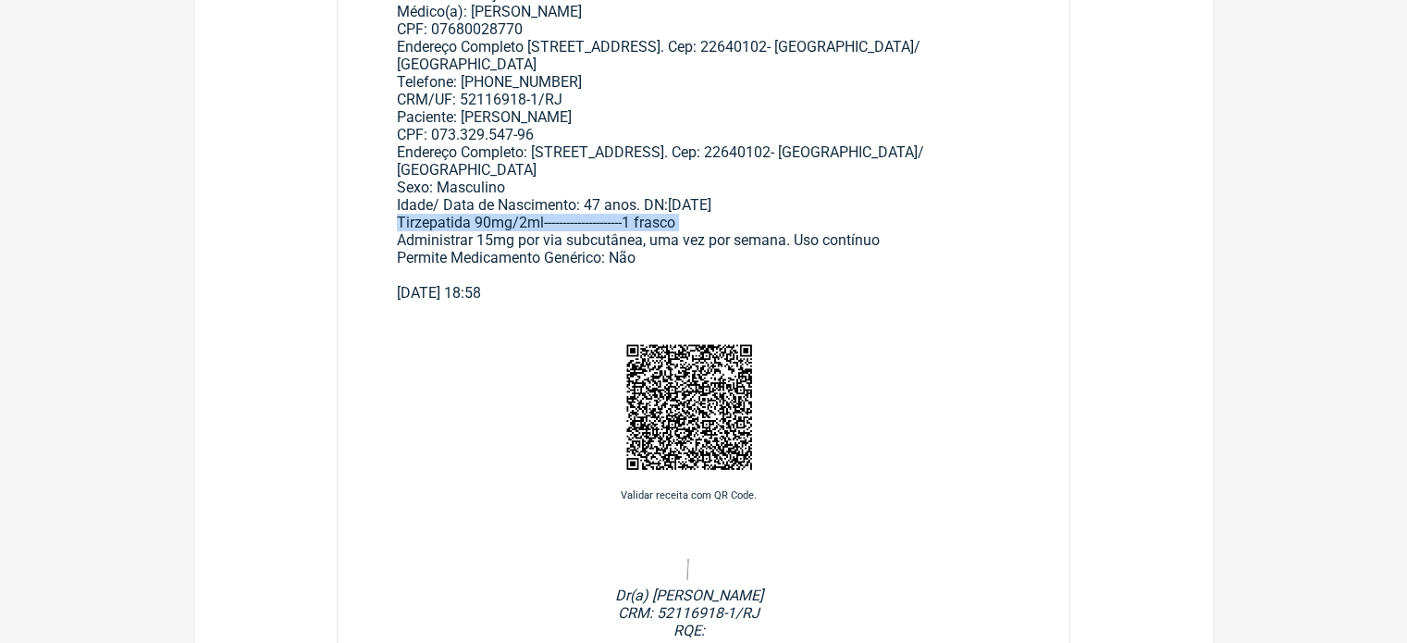
click at [529, 231] on div "Receita- Uso Injetável Médico(a): [PERSON_NAME] CPF: 07680028770 Endereço Compl…" at bounding box center [704, 134] width 614 height 299
click at [528, 228] on div "Receita- Uso Injetável Médico(a): [PERSON_NAME] CPF: 07680028770 Endereço Compl…" at bounding box center [704, 134] width 614 height 299
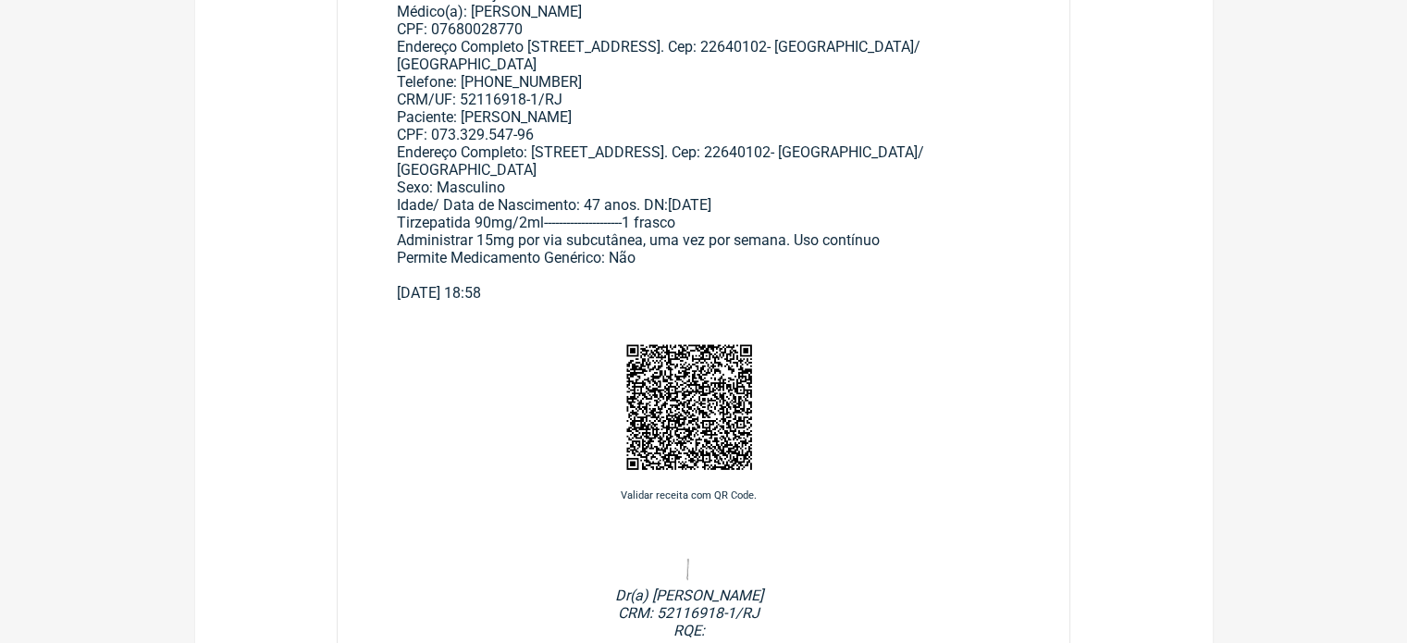
click at [525, 221] on div "Receita- Uso Injetável Médico(a): [PERSON_NAME] CPF: 07680028770 Endereço Compl…" at bounding box center [704, 134] width 614 height 299
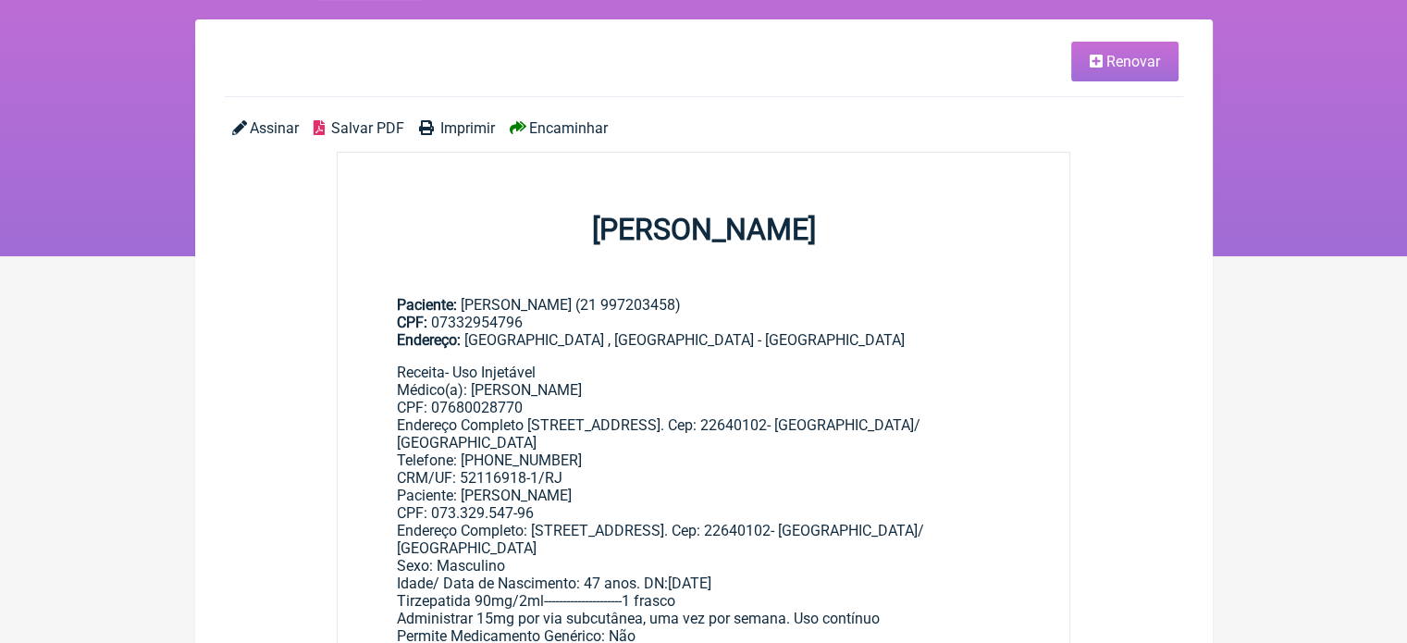
scroll to position [111, 0]
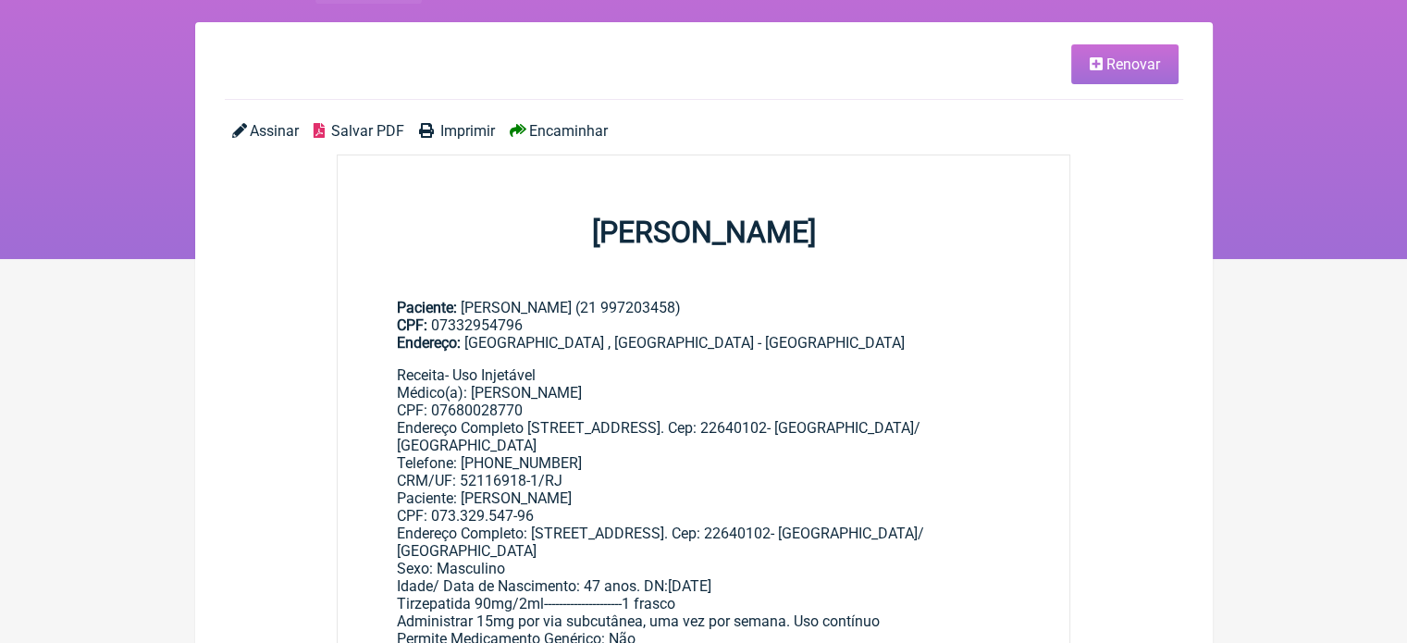
click at [1129, 59] on span "Renovar" at bounding box center [1133, 64] width 54 height 18
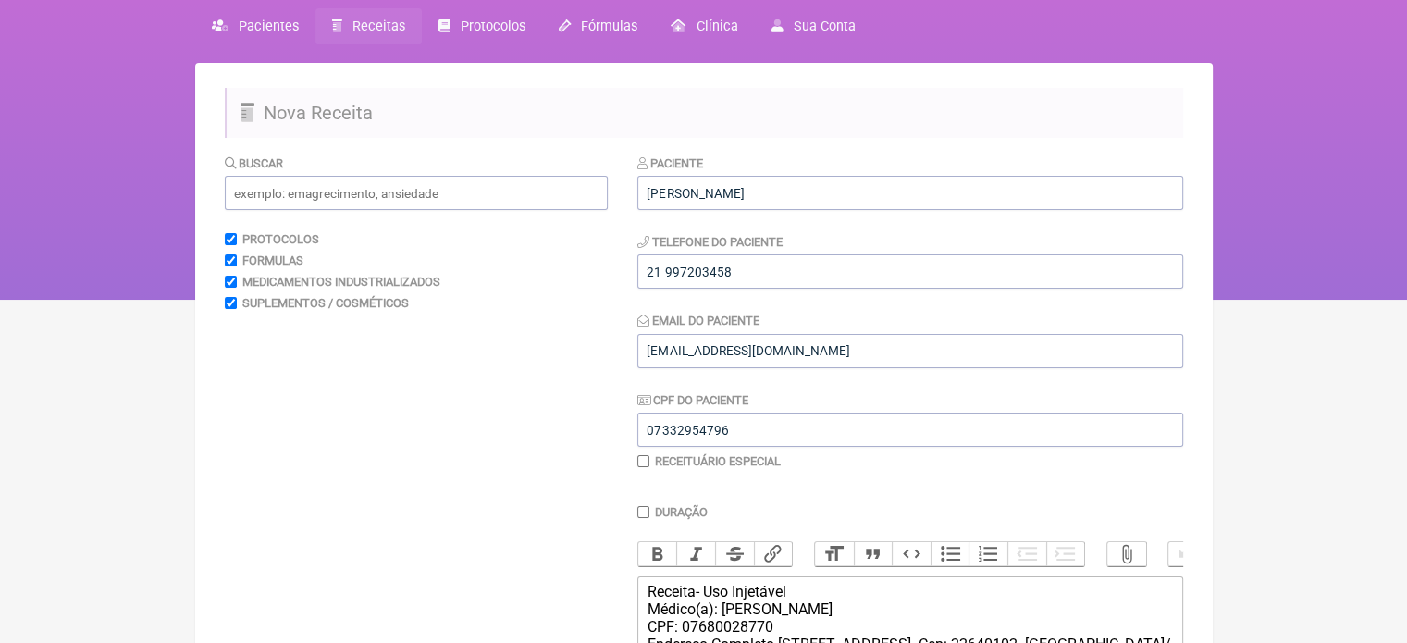
scroll to position [462, 0]
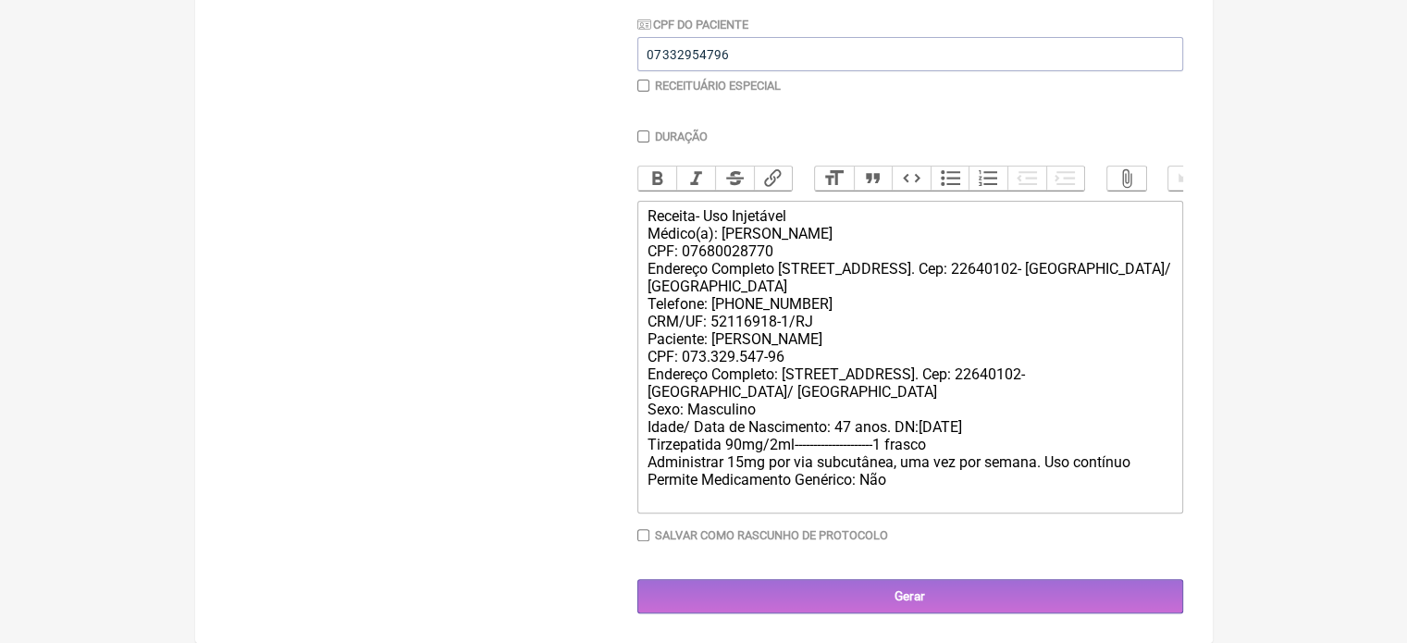
click at [1110, 411] on div "Receita- Uso Injetável Médico(a): [PERSON_NAME] CPF: 07680028770 Endereço Compl…" at bounding box center [909, 356] width 525 height 299
click at [773, 437] on div "Receita- Uso Injetável Médico(a): [PERSON_NAME] CPF: 07680028770 Endereço Compl…" at bounding box center [909, 356] width 525 height 299
type trix-editor "<div>Receita- Uso Injetável<br>Médico(a): [PERSON_NAME]<br>CPF: 07680028770<br>…"
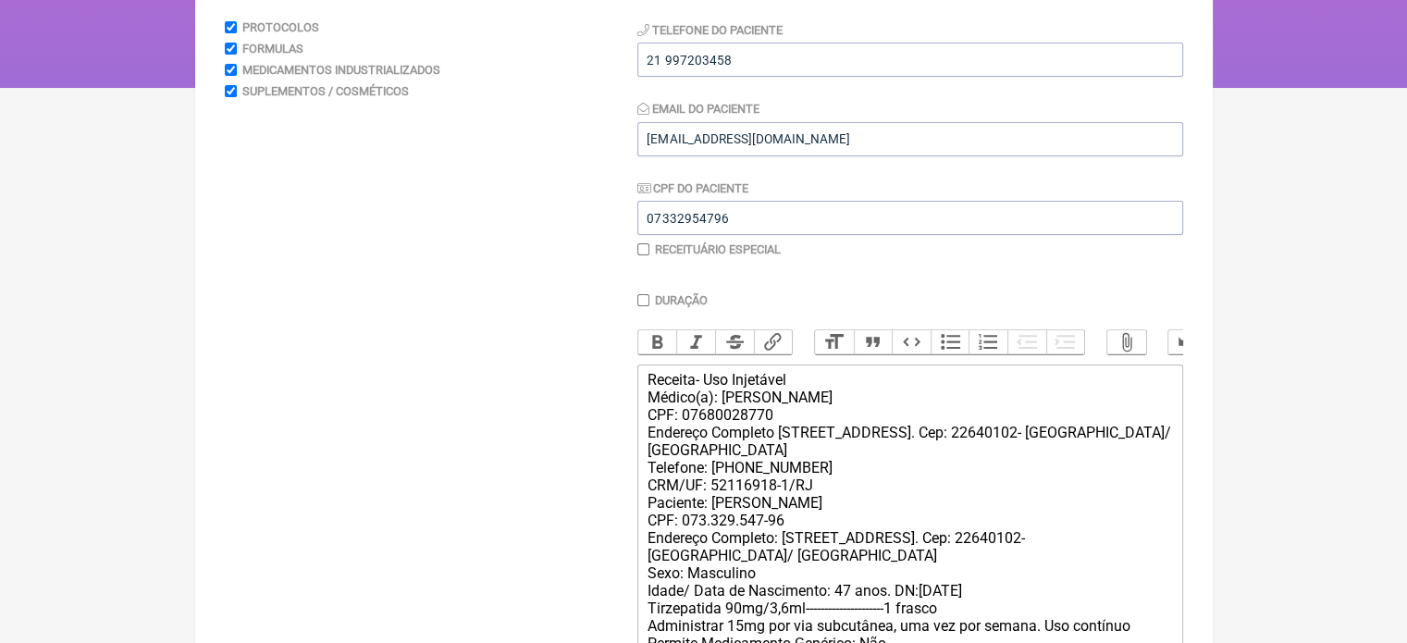
scroll to position [284, 0]
click at [841, 45] on input "21 997203458" at bounding box center [910, 58] width 546 height 34
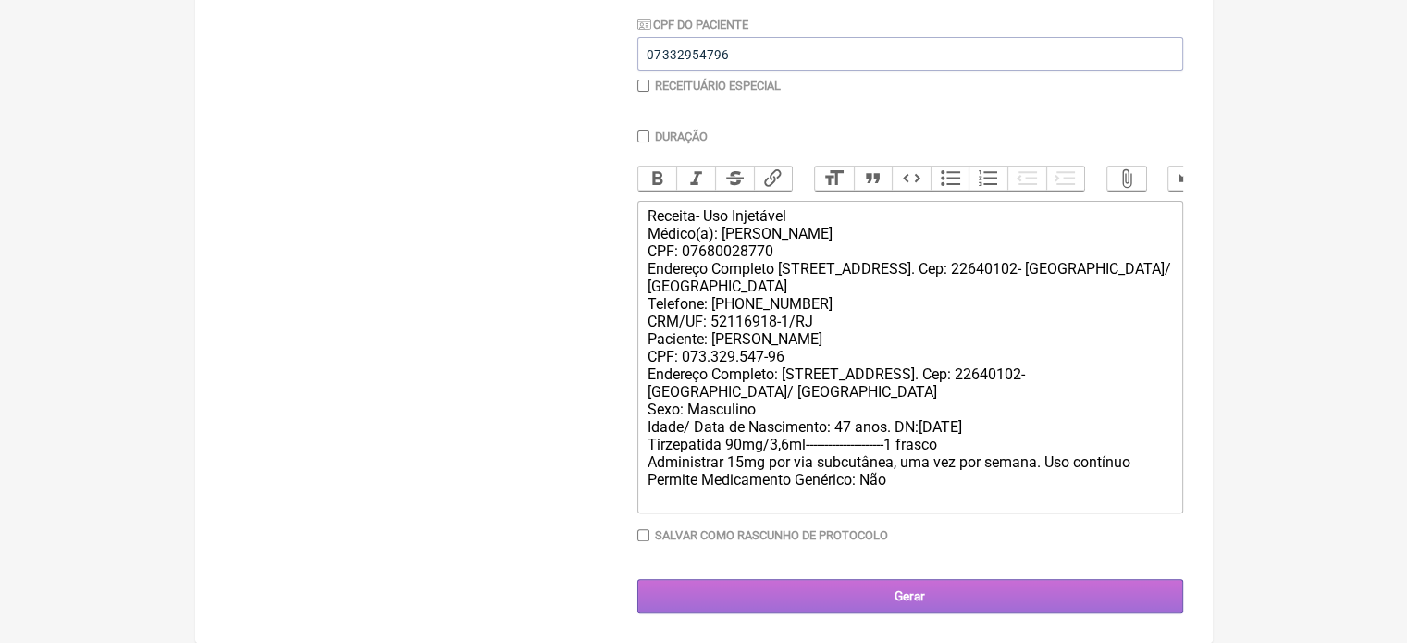
type input "21 993661195"
click at [995, 587] on input "Gerar" at bounding box center [910, 596] width 546 height 34
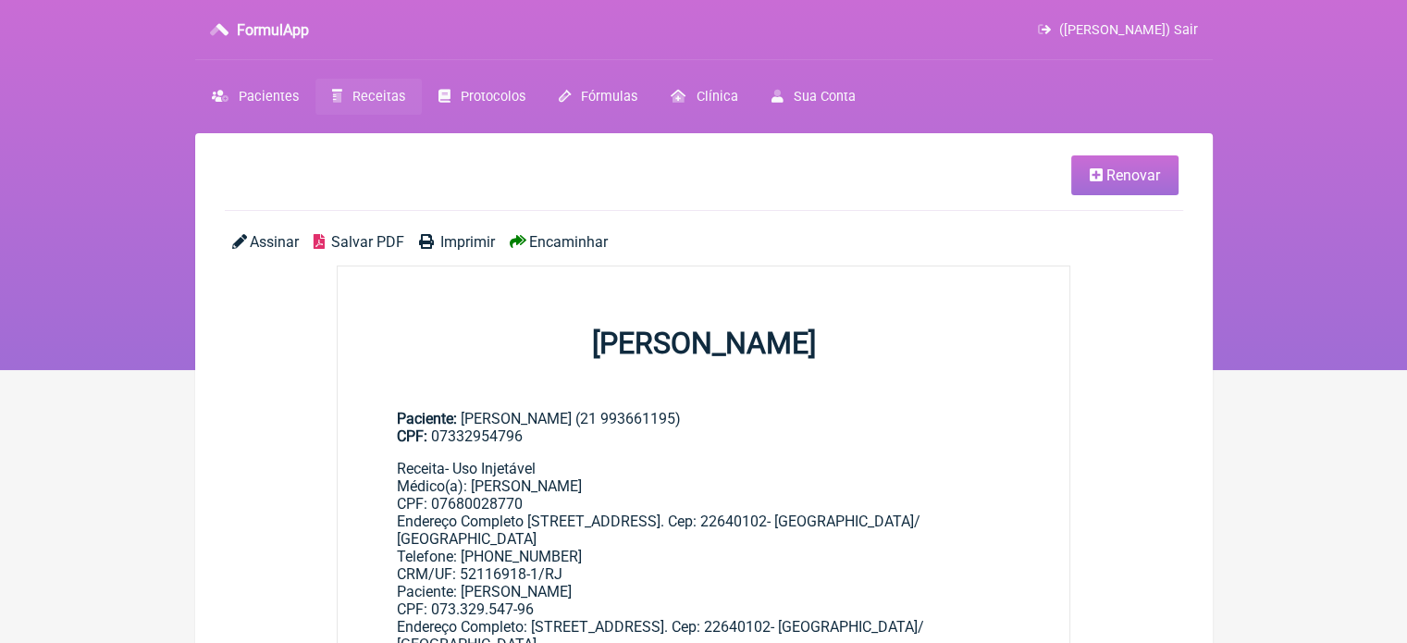
click at [541, 242] on span "Encaminhar" at bounding box center [568, 242] width 79 height 18
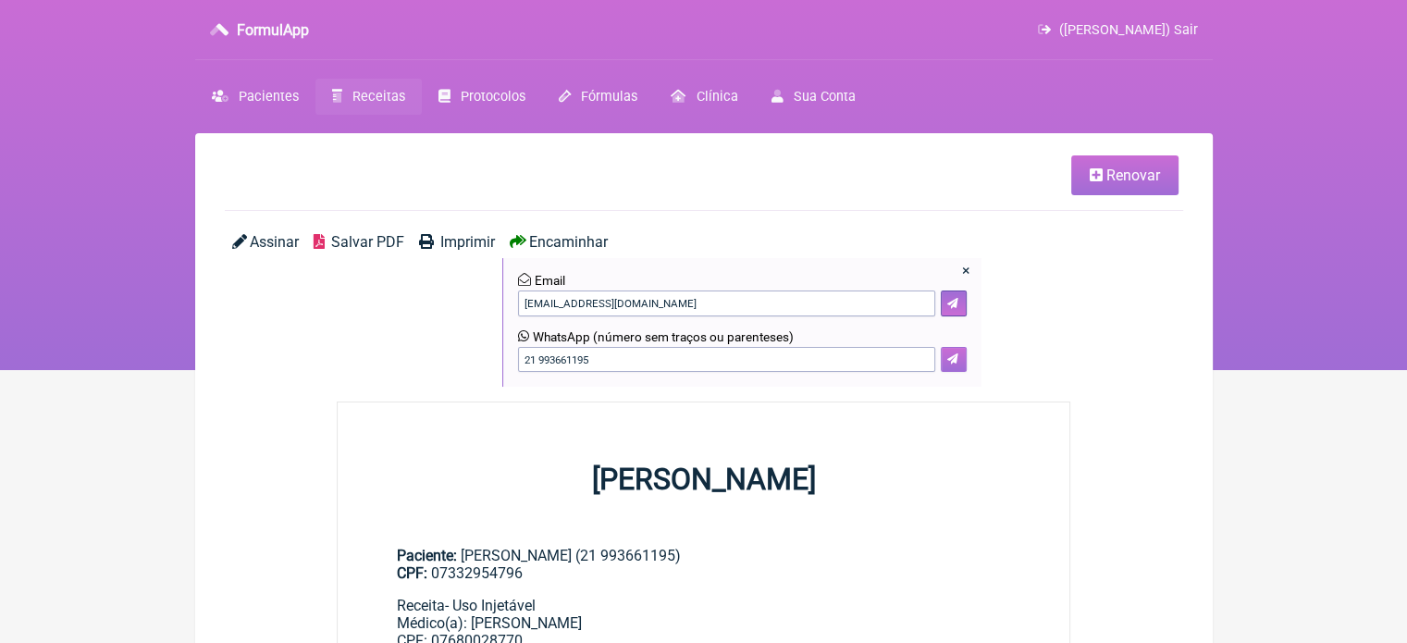
click at [959, 360] on button at bounding box center [954, 360] width 26 height 26
